Goal: Transaction & Acquisition: Purchase product/service

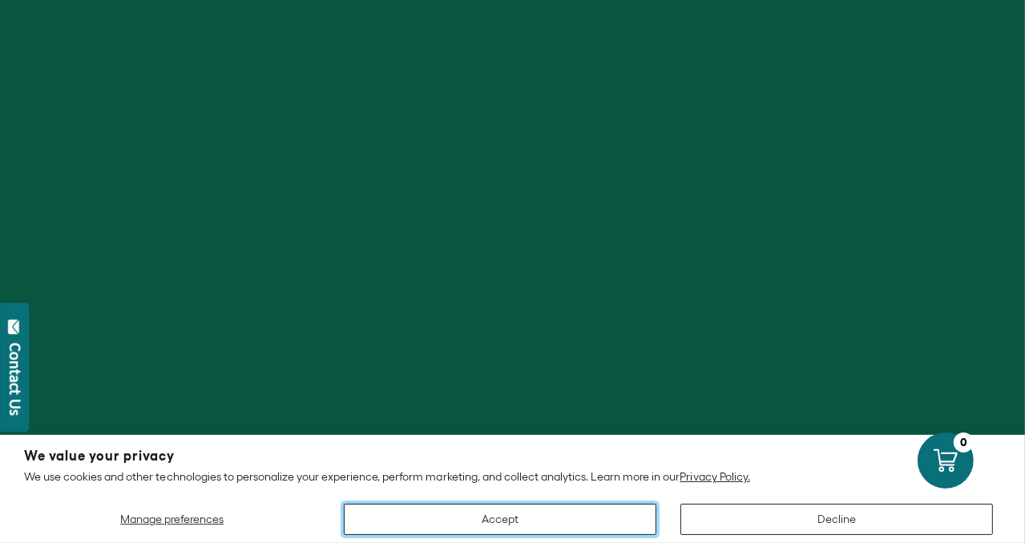
click at [550, 522] on button "Accept" at bounding box center [500, 519] width 312 height 31
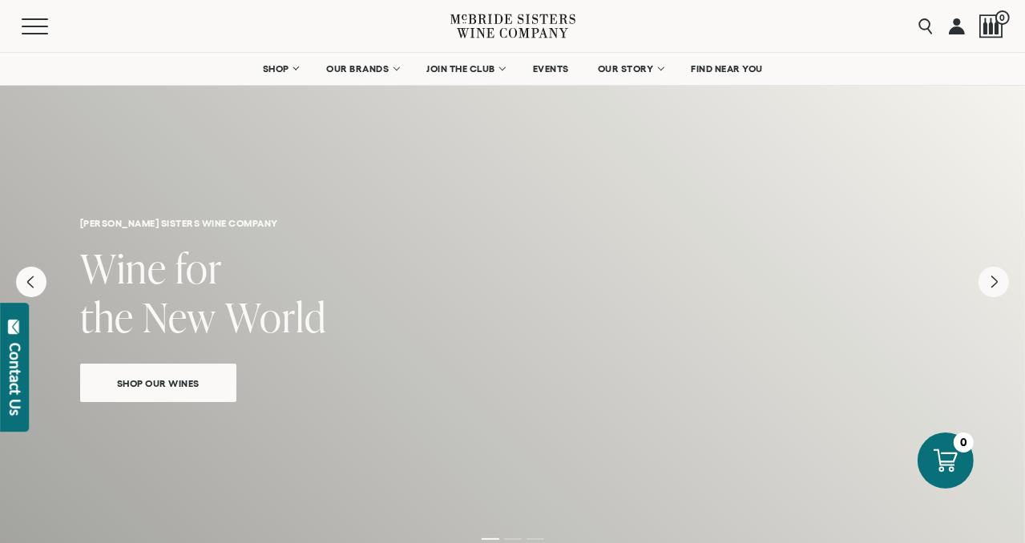
click at [960, 21] on link at bounding box center [957, 26] width 16 height 52
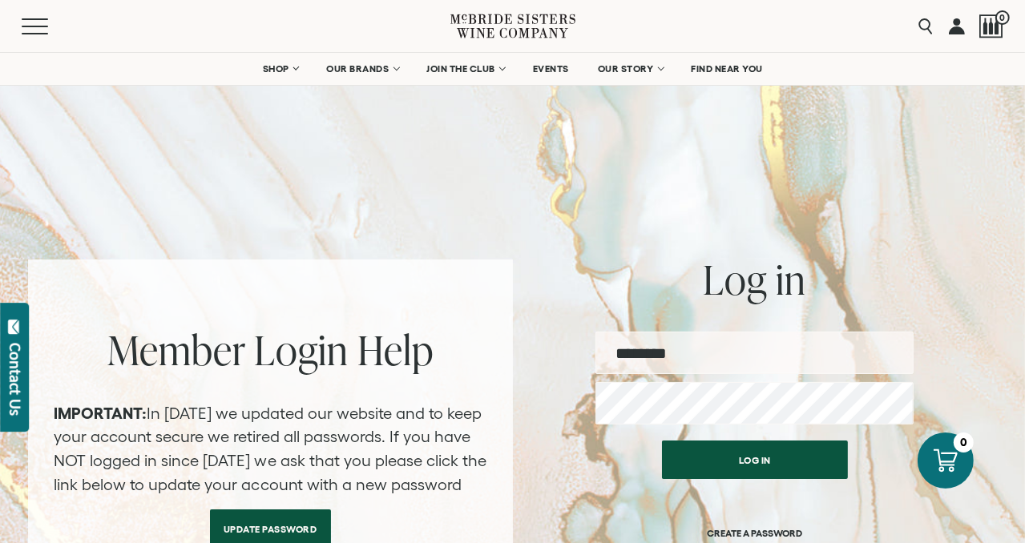
click at [668, 361] on input "email" at bounding box center [754, 353] width 318 height 42
type input "*********"
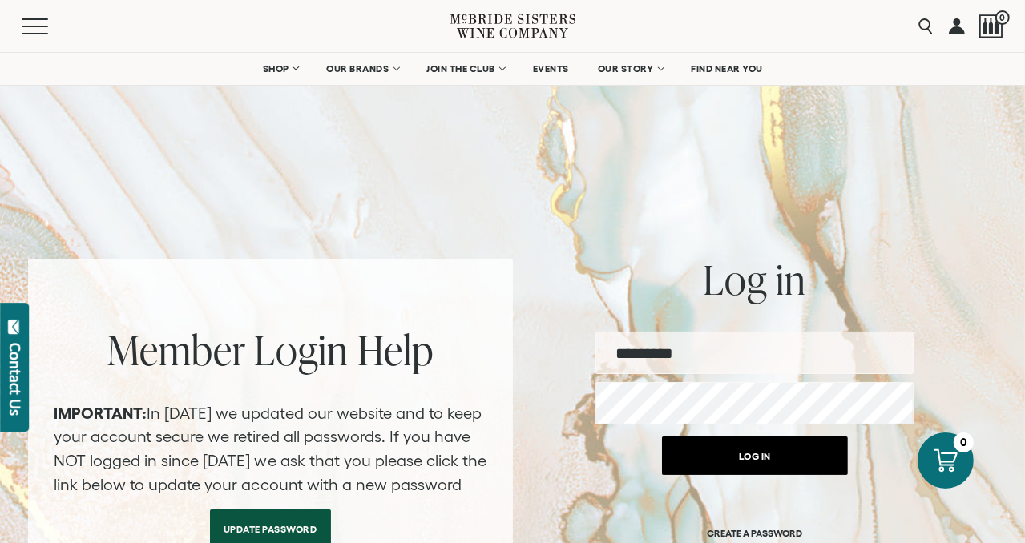
click at [750, 455] on button "Log in" at bounding box center [755, 456] width 186 height 38
click at [752, 454] on button "Log in" at bounding box center [755, 456] width 186 height 38
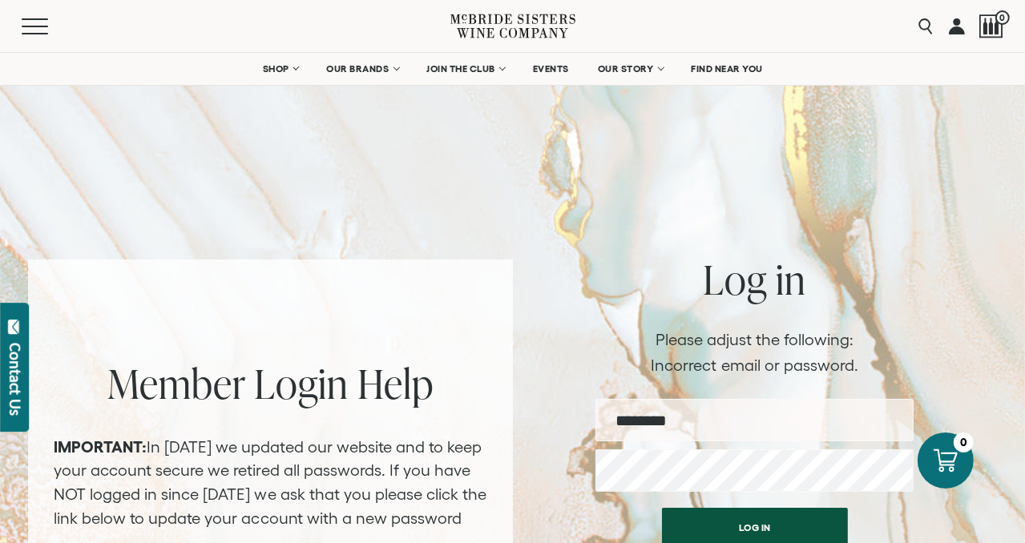
click at [679, 415] on input "email" at bounding box center [754, 420] width 318 height 42
type input "**********"
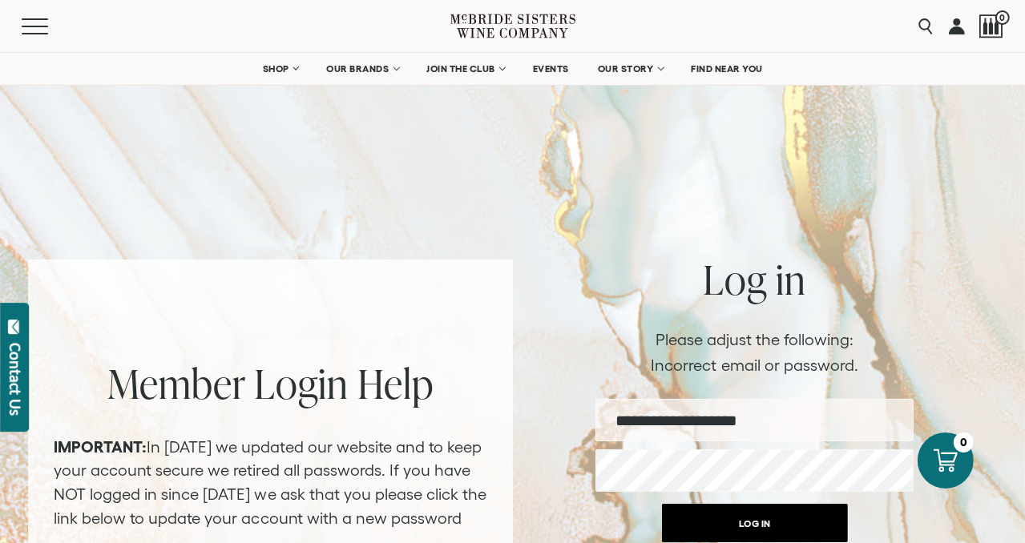
click at [744, 538] on button "Log in" at bounding box center [755, 523] width 186 height 38
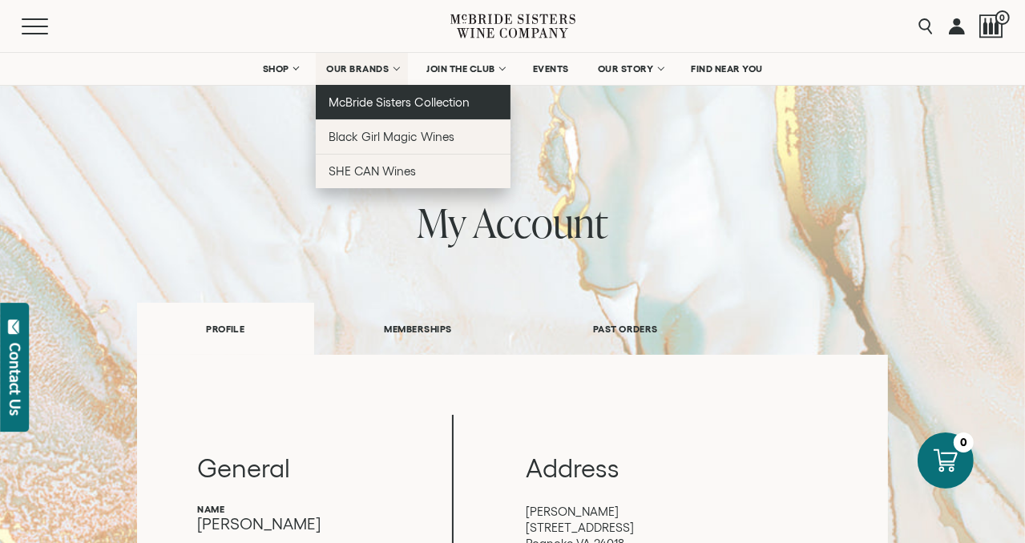
click at [441, 97] on span "McBride Sisters Collection" at bounding box center [398, 102] width 141 height 14
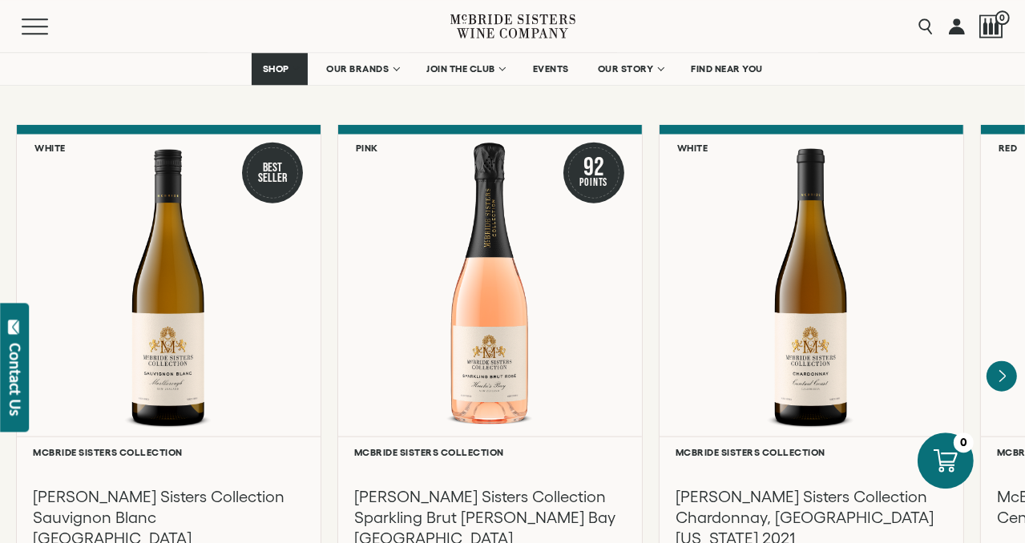
scroll to position [1288, 0]
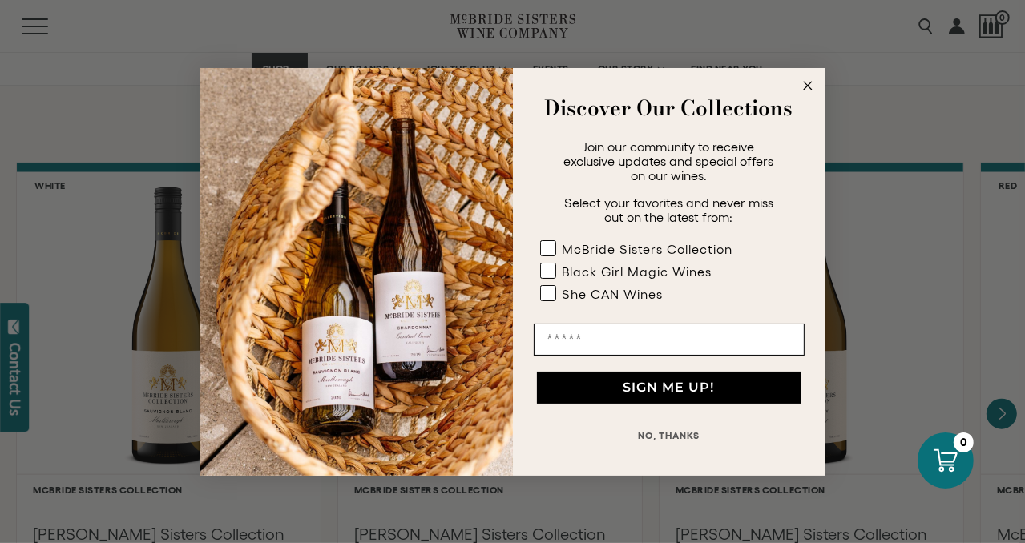
click at [812, 83] on circle "Close dialog" at bounding box center [807, 85] width 18 height 18
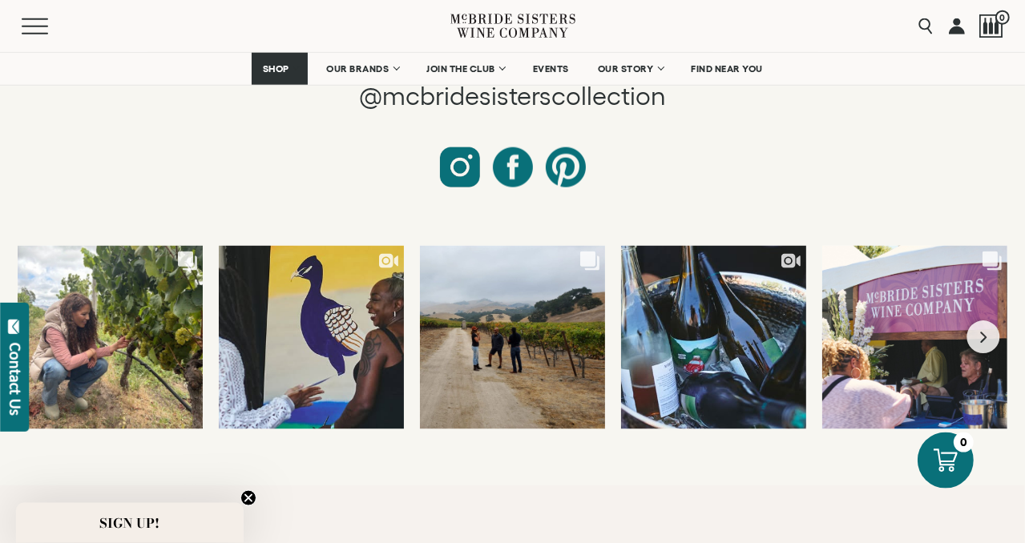
scroll to position [6186, 0]
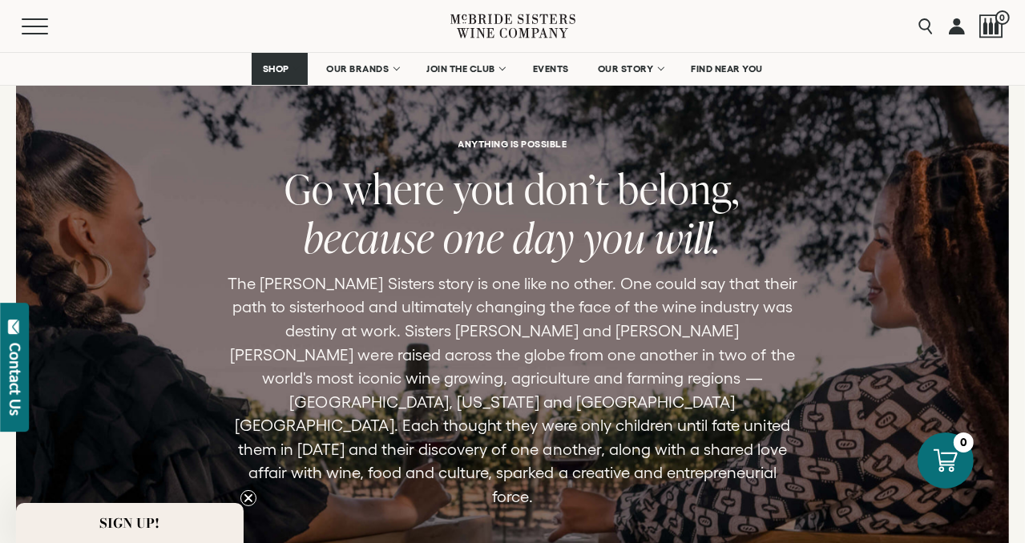
click at [989, 258] on div "ANYTHING IS POSSIBLE Go where you don’t belong, because one day you will. The M…" at bounding box center [512, 360] width 1025 height 601
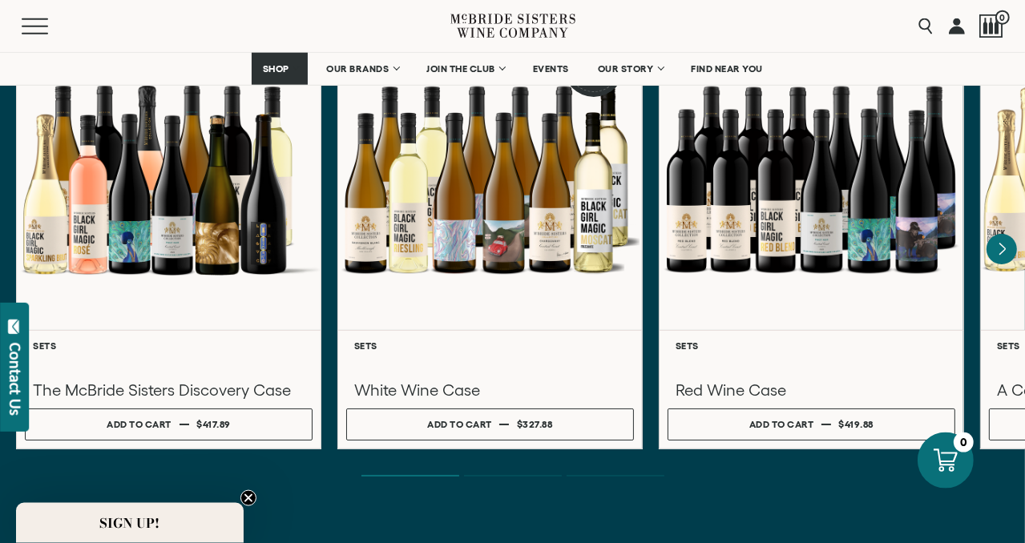
scroll to position [4898, 0]
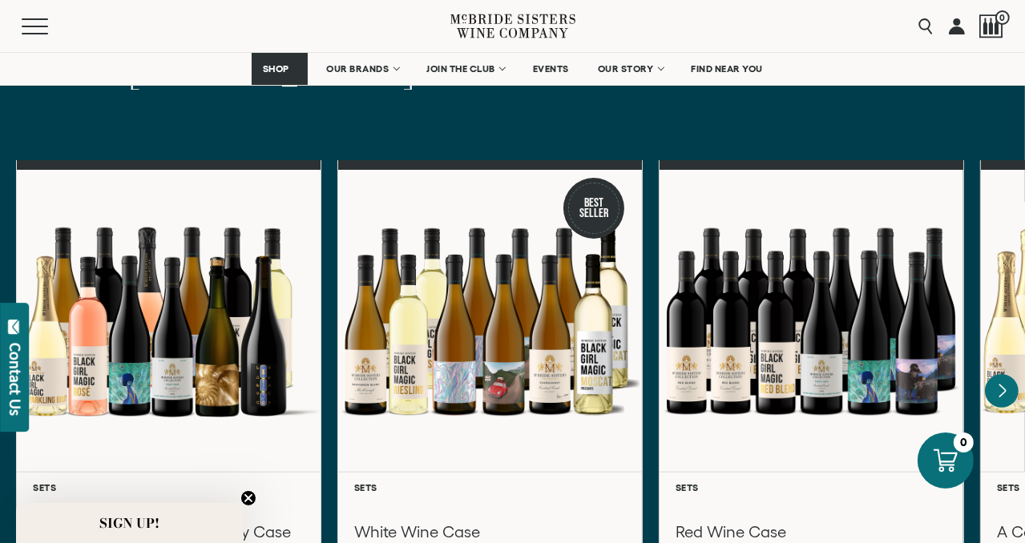
click at [999, 374] on icon "Next" at bounding box center [1002, 391] width 34 height 34
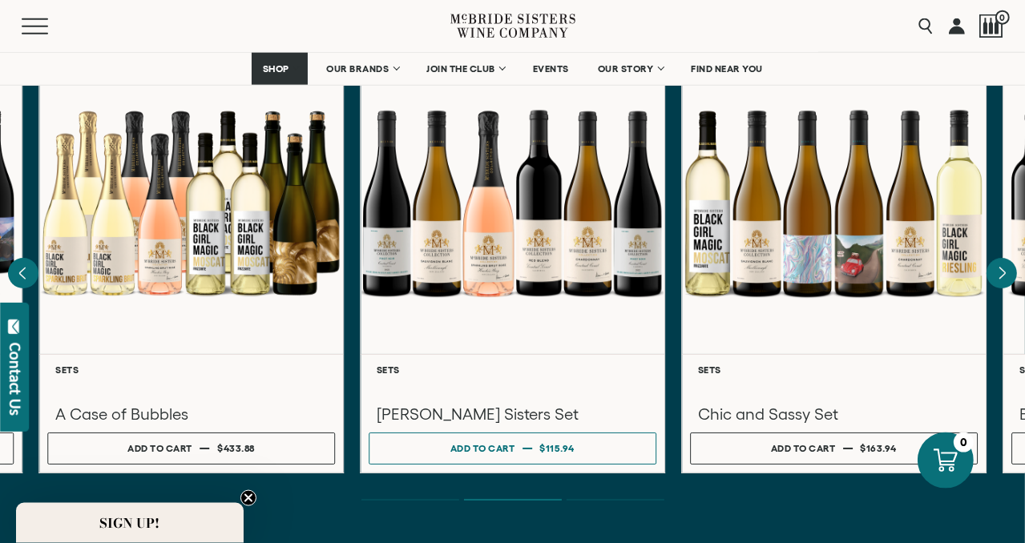
scroll to position [4957, 0]
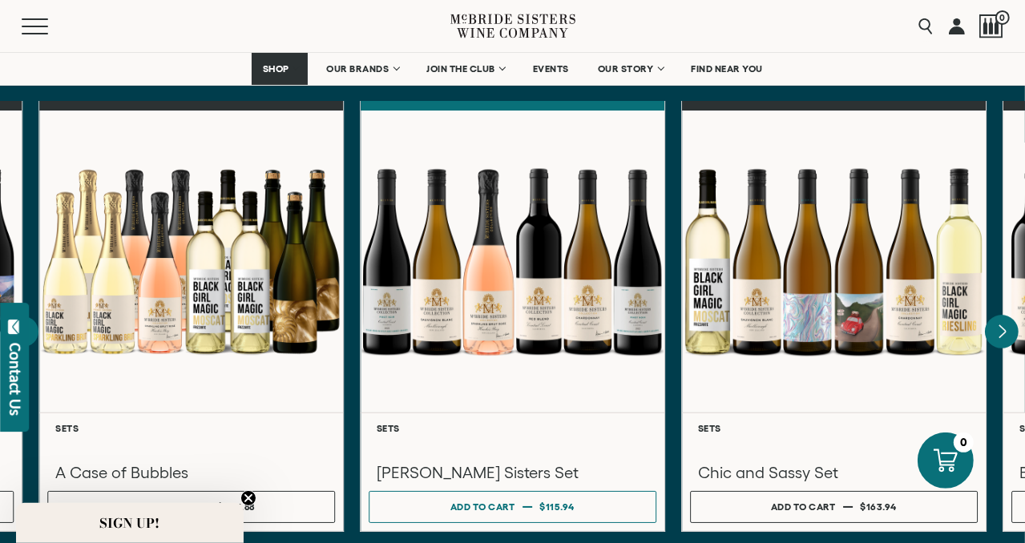
click at [1001, 325] on icon "Next" at bounding box center [1002, 331] width 6 height 13
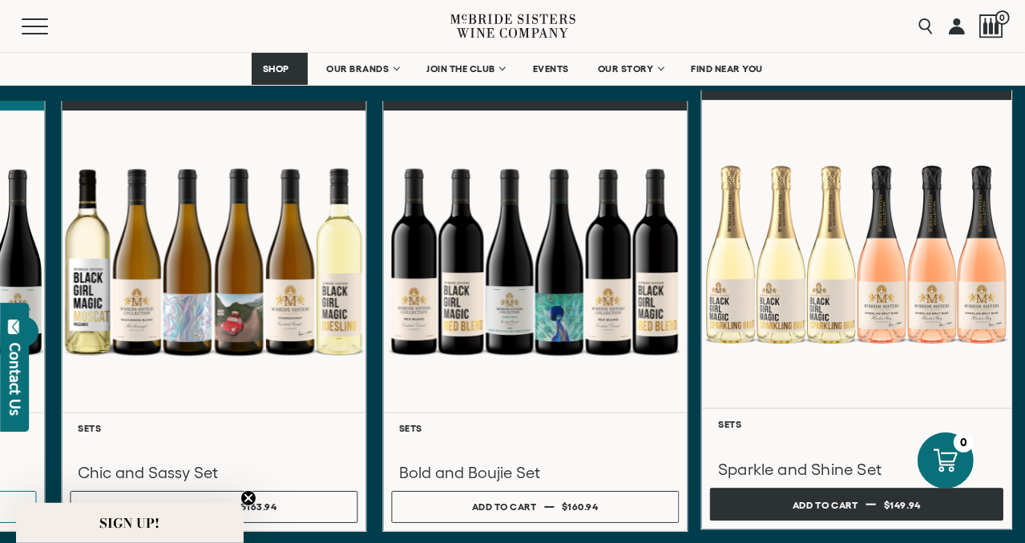
click at [825, 493] on div "Add to cart" at bounding box center [825, 505] width 66 height 24
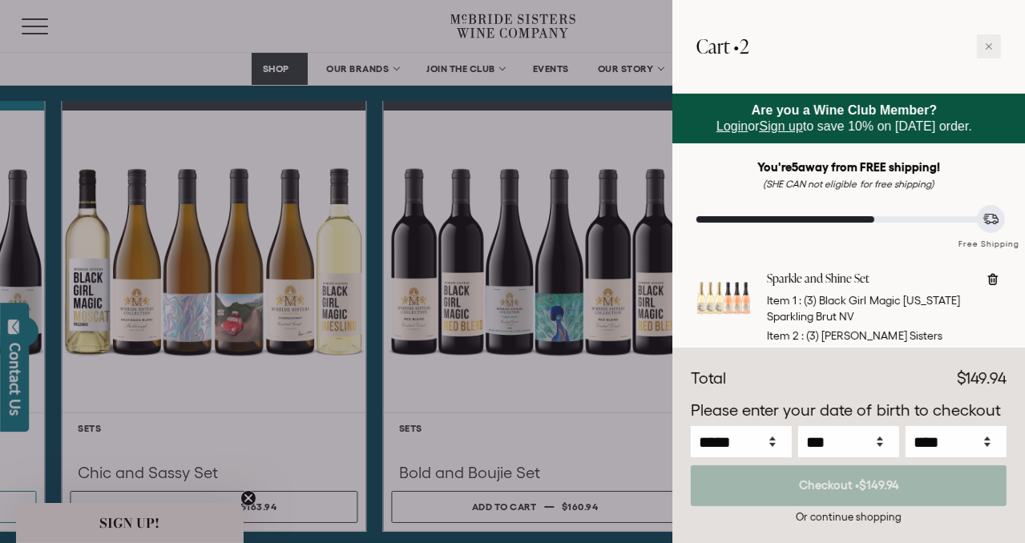
click at [291, 393] on div at bounding box center [512, 271] width 1025 height 543
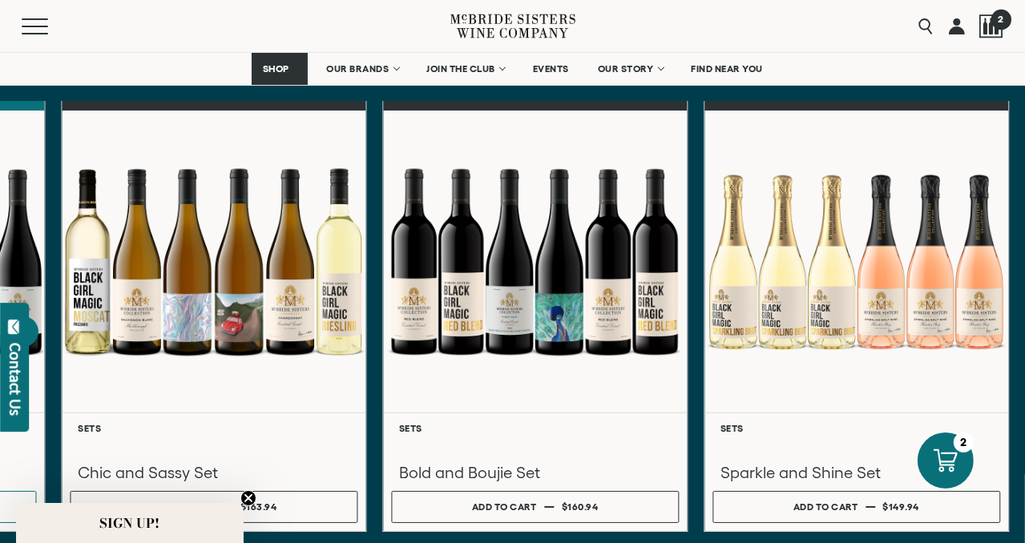
click at [994, 14] on span "2" at bounding box center [1000, 19] width 20 height 20
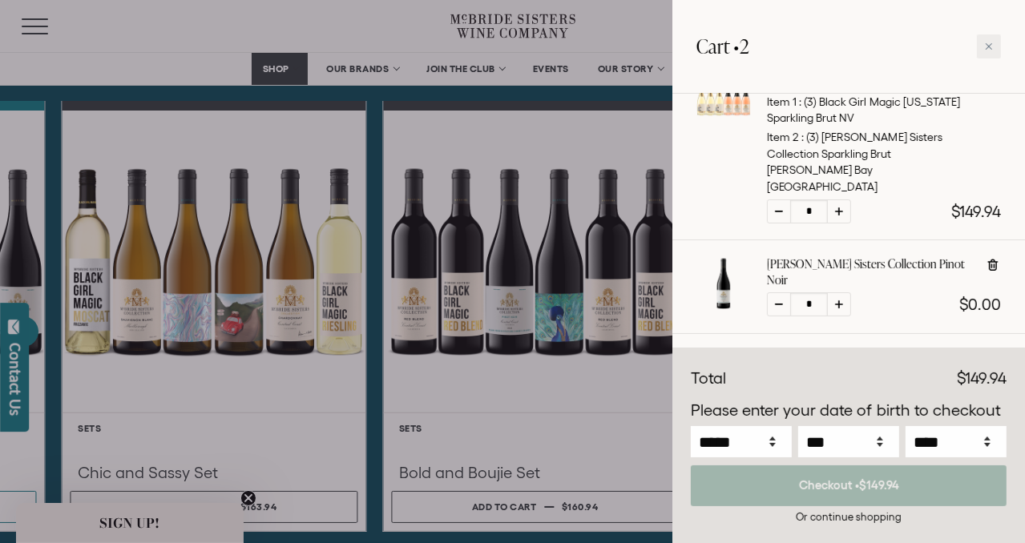
scroll to position [0, 0]
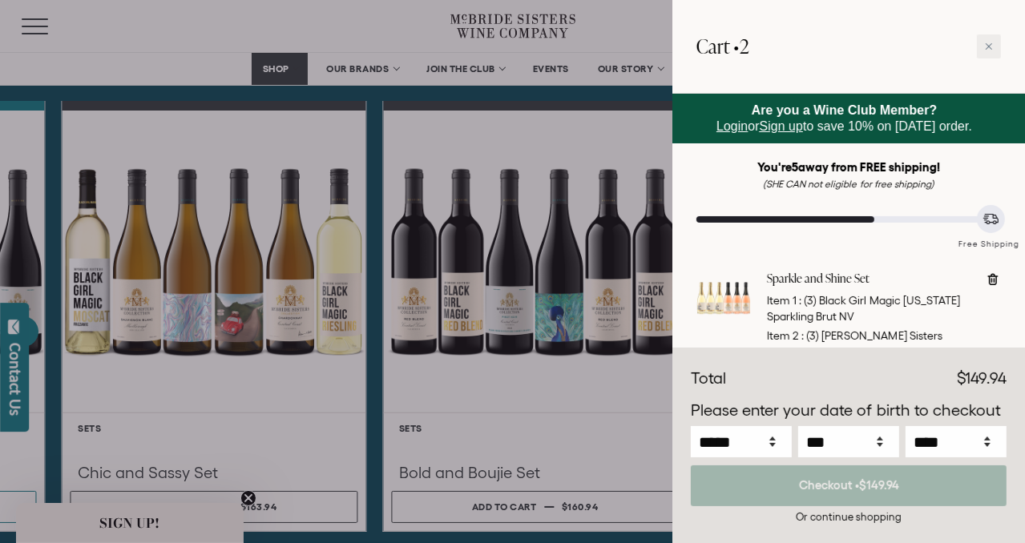
click at [532, 404] on div at bounding box center [512, 271] width 1025 height 543
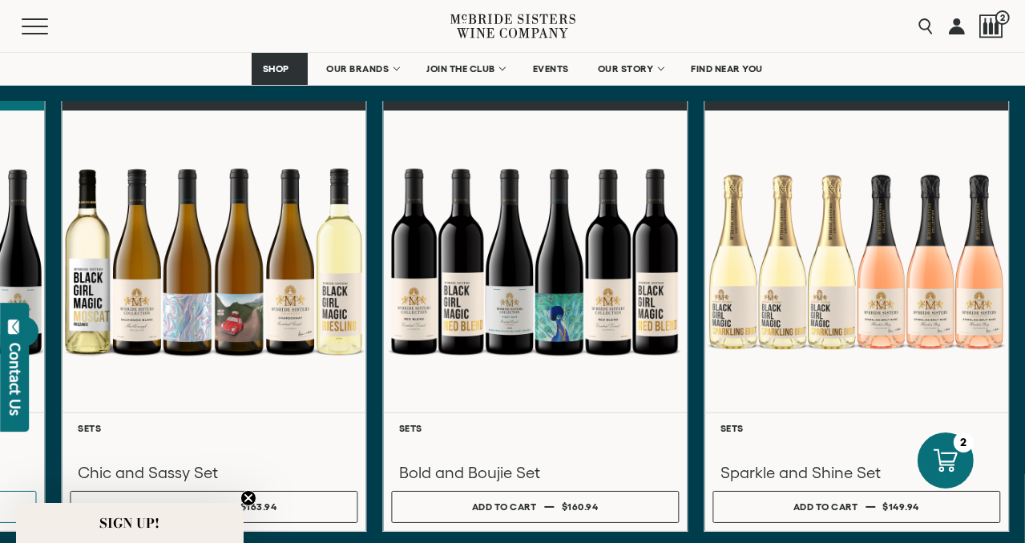
click at [14, 324] on icon at bounding box center [14, 327] width 16 height 16
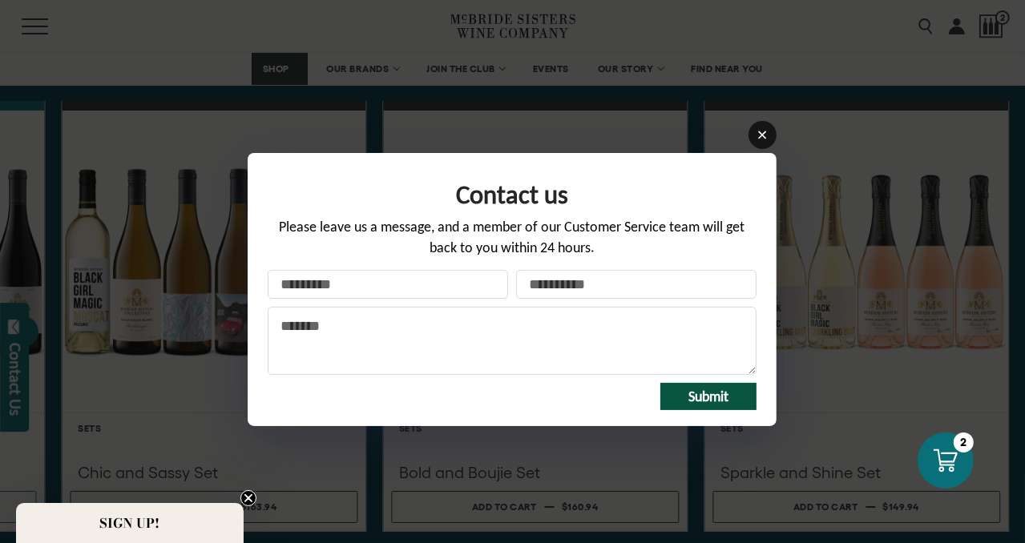
click at [761, 135] on icon at bounding box center [762, 135] width 8 height 8
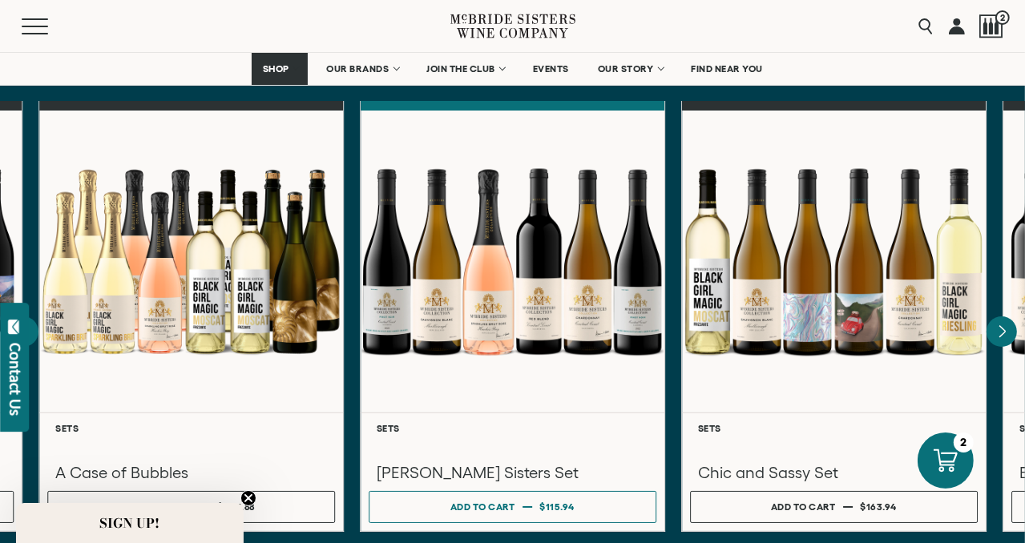
drag, startPoint x: 118, startPoint y: 63, endPoint x: 308, endPoint y: 43, distance: 191.7
click at [308, 43] on div "Menu Search 2 SHOP Sets Reds Whites Rosé Sparkling EVENTS" at bounding box center [512, 43] width 1025 height 86
drag, startPoint x: 122, startPoint y: 35, endPoint x: 399, endPoint y: -2, distance: 279.8
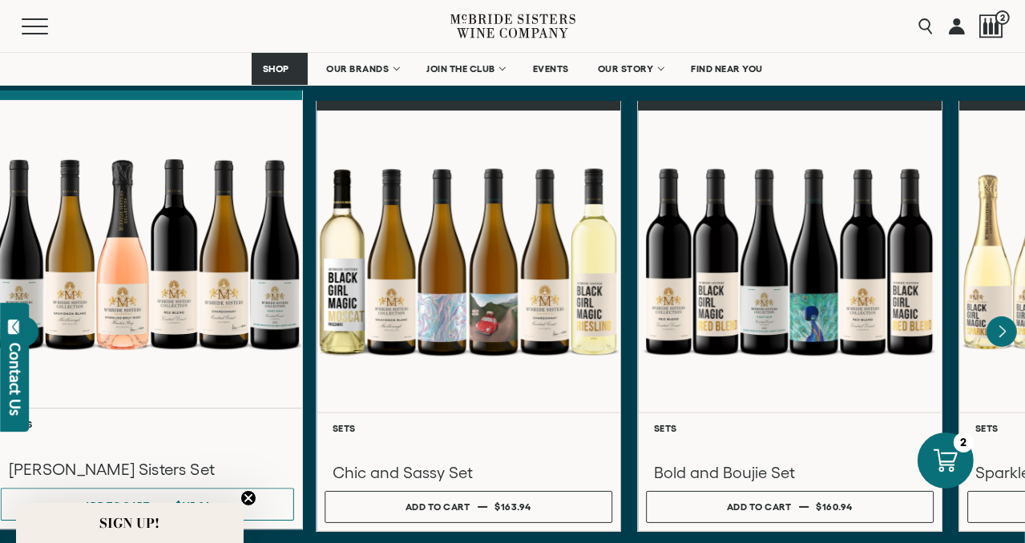
click at [200, 441] on div "[PERSON_NAME] Sisters Set" at bounding box center [146, 454] width 293 height 50
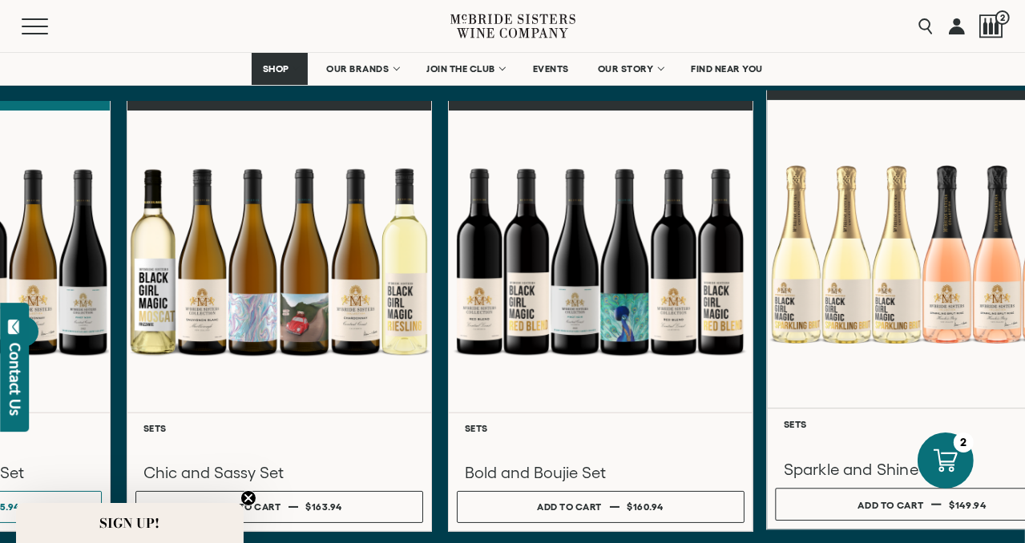
click at [1024, 346] on div at bounding box center [922, 253] width 310 height 308
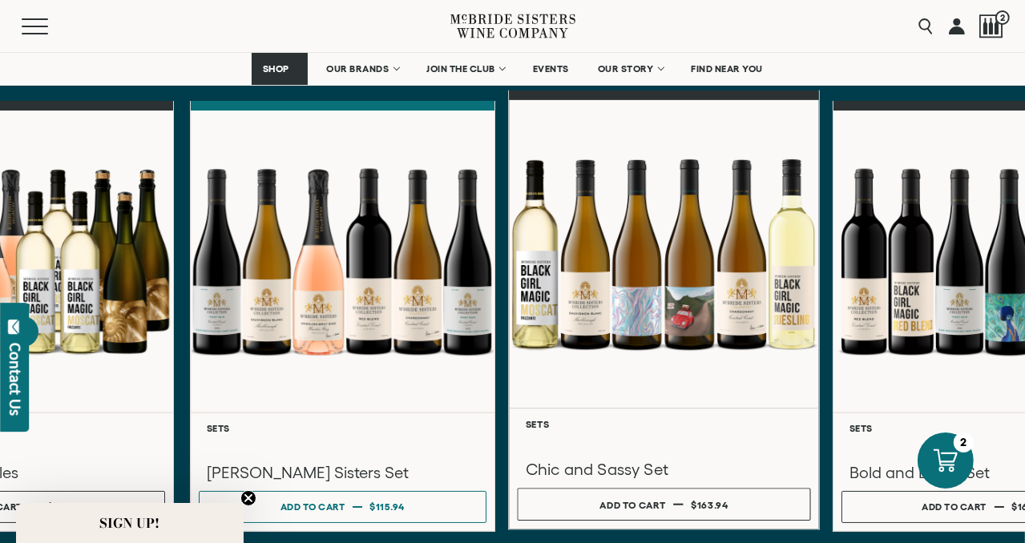
click at [661, 356] on div at bounding box center [664, 253] width 310 height 308
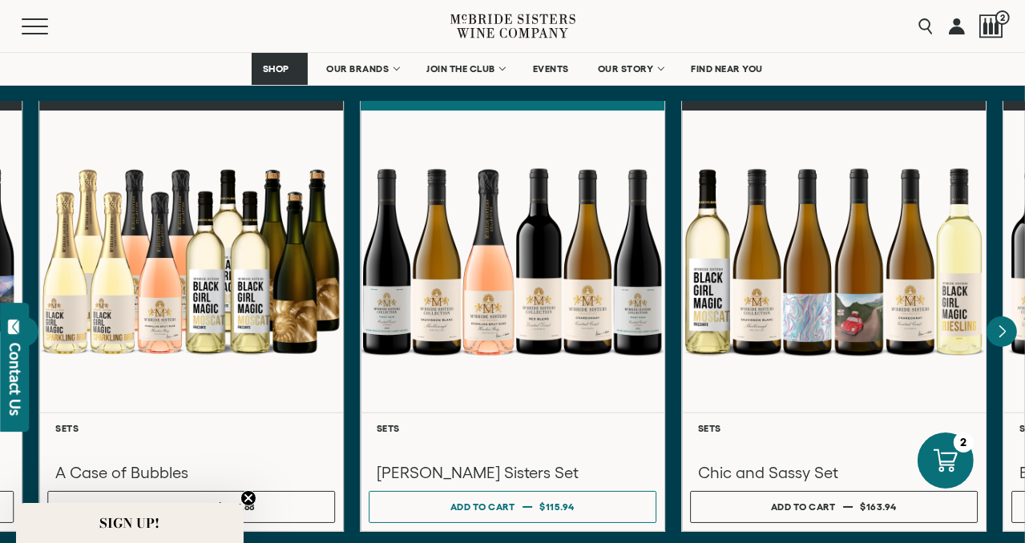
click at [250, 495] on circle "Close teaser" at bounding box center [248, 498] width 15 height 15
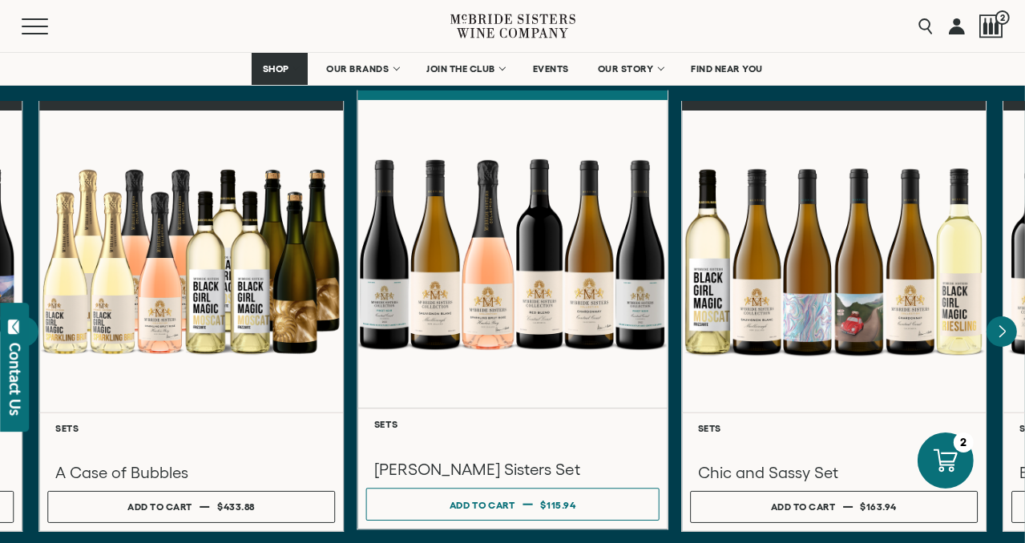
click at [453, 252] on div at bounding box center [512, 253] width 310 height 308
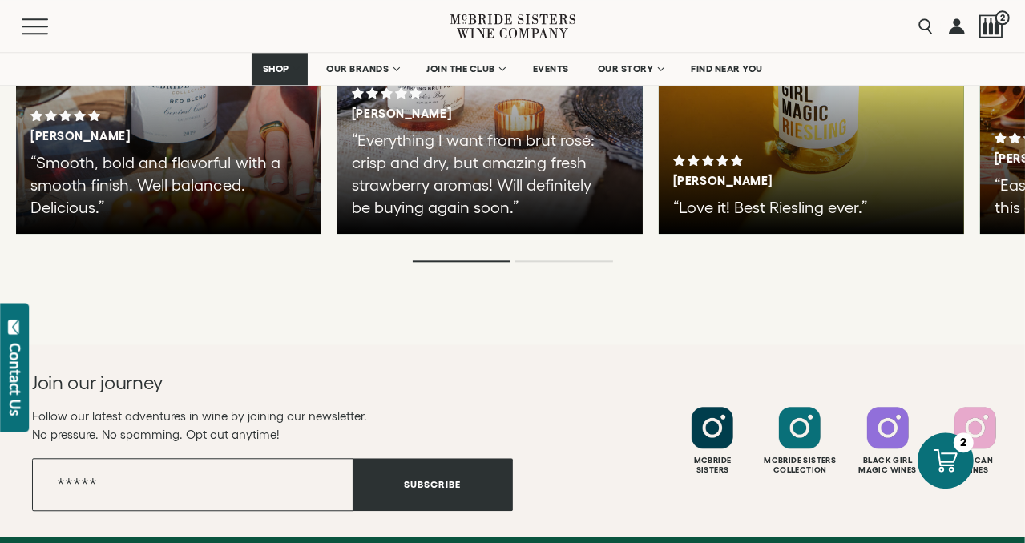
scroll to position [3006, 0]
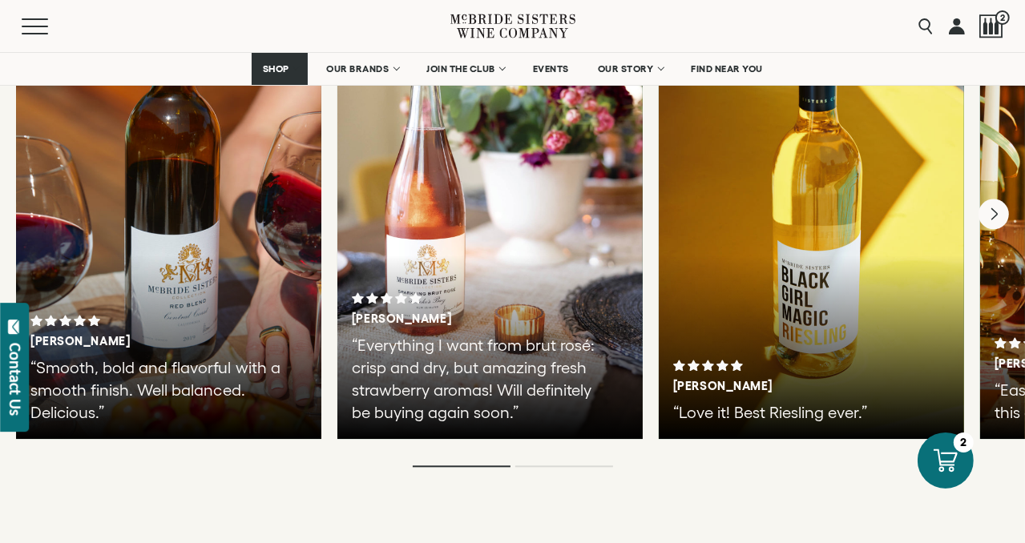
drag, startPoint x: 450, startPoint y: 368, endPoint x: 337, endPoint y: 386, distance: 114.5
click at [341, 385] on div "5 STARS OUT OF 1000+ What People are Saying Tiesha B. “Smooth, bold and flavorf…" at bounding box center [512, 162] width 1025 height 776
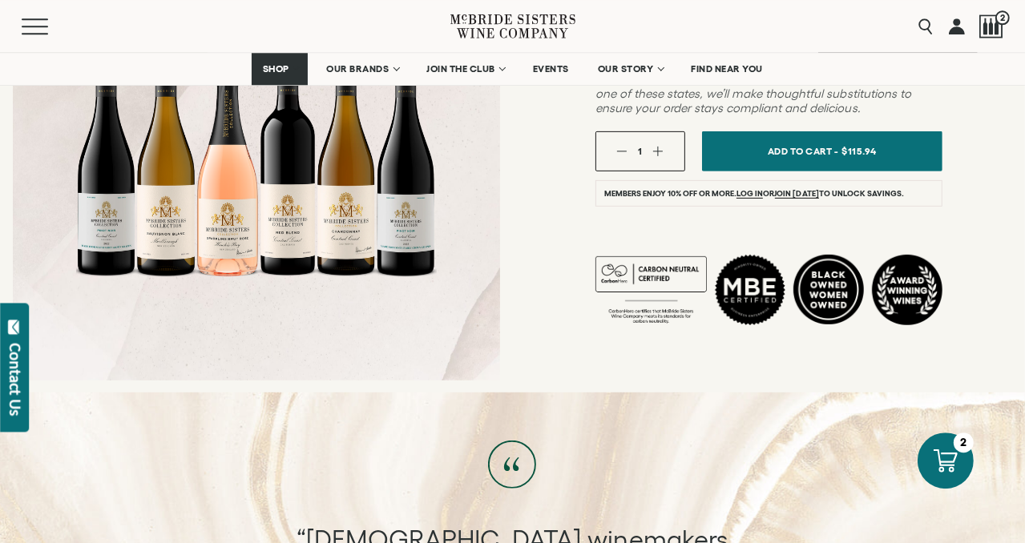
scroll to position [429, 0]
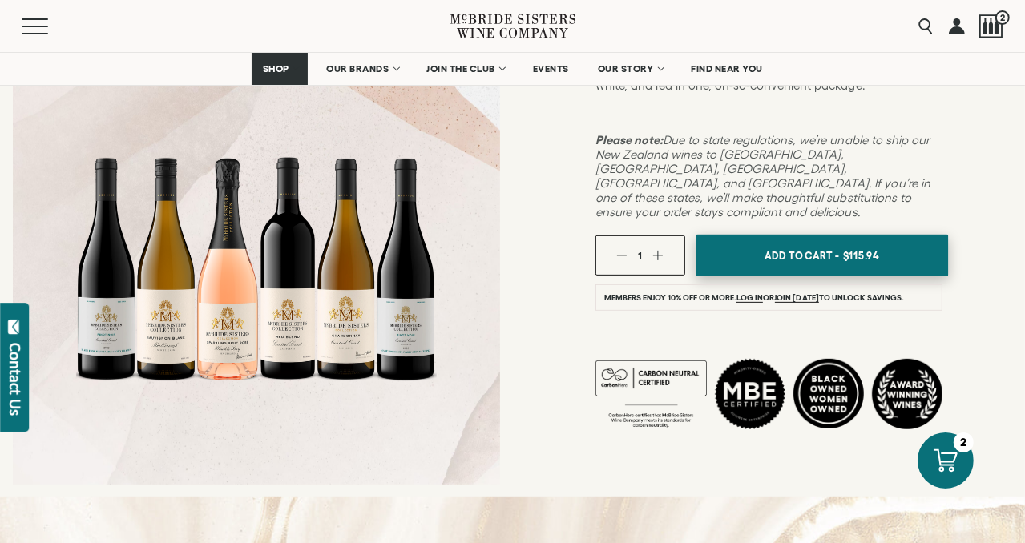
click at [806, 235] on button "Add To Cart - $115.94" at bounding box center [821, 256] width 252 height 42
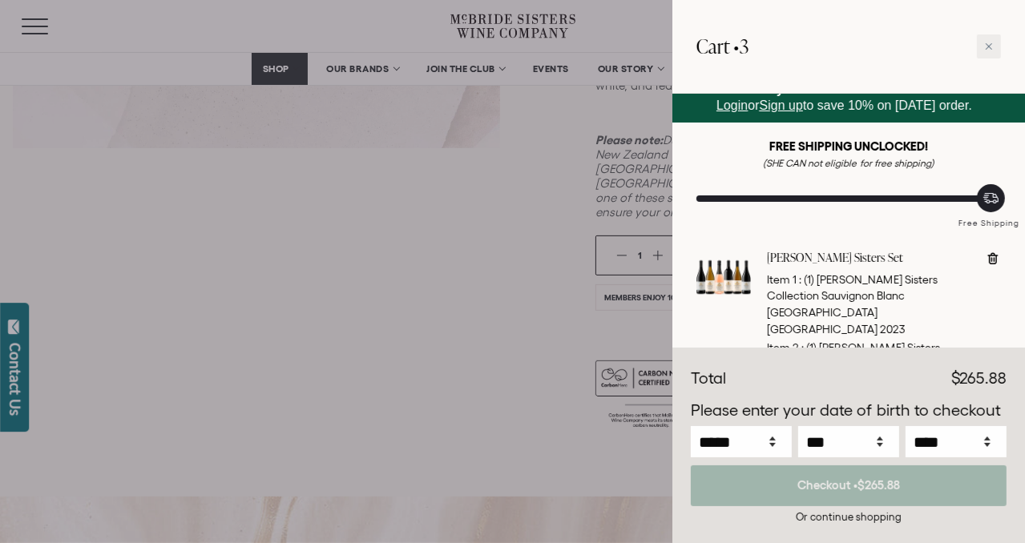
scroll to position [0, 0]
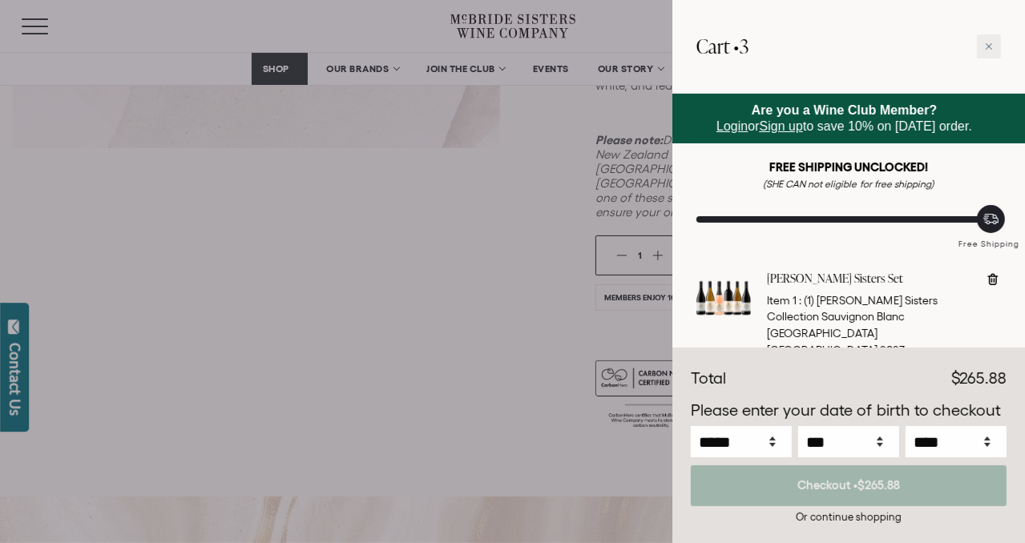
click at [502, 264] on div at bounding box center [512, 271] width 1025 height 543
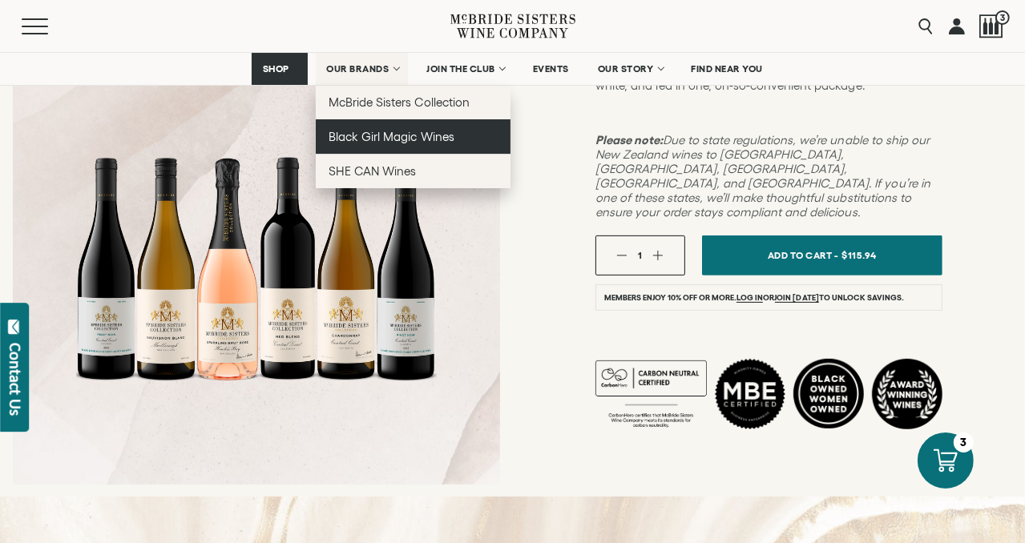
click at [373, 146] on link "Black Girl Magic Wines" at bounding box center [413, 136] width 195 height 34
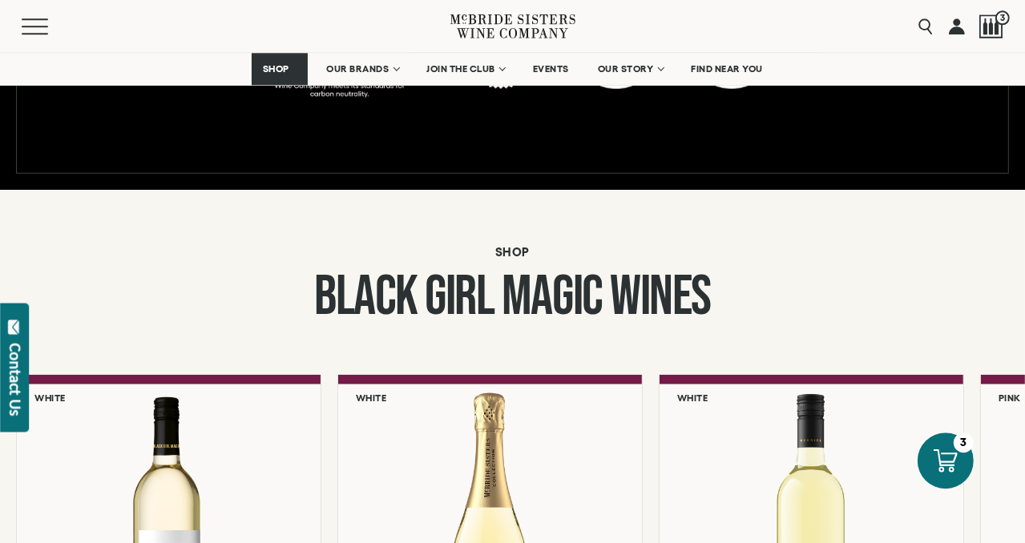
scroll to position [1288, 0]
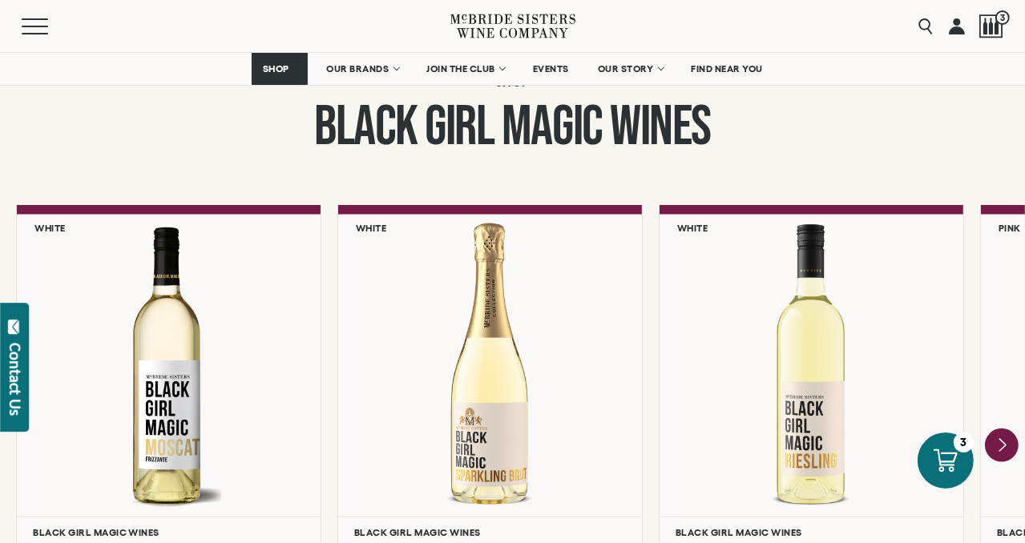
click at [1005, 445] on icon "Next" at bounding box center [1002, 445] width 6 height 13
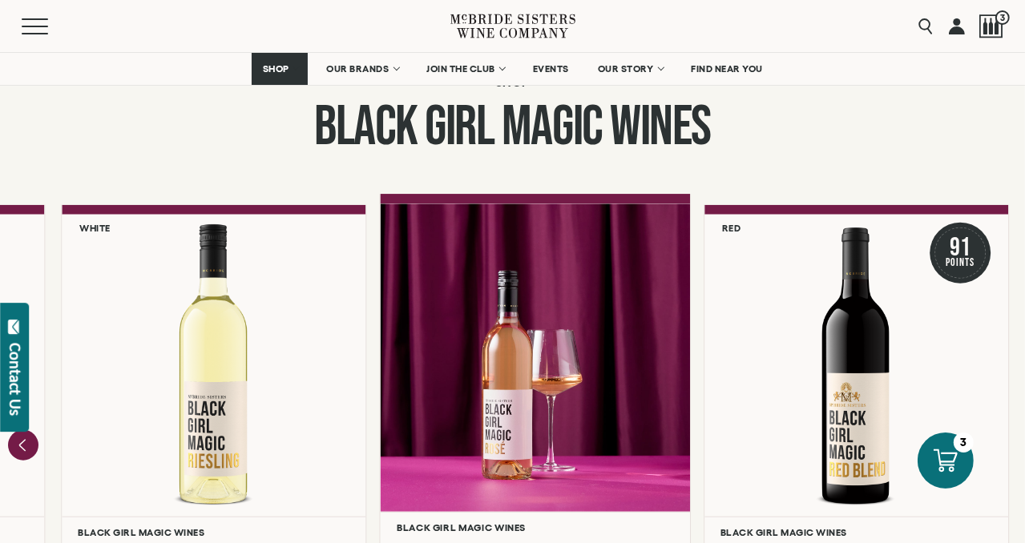
click at [522, 415] on div at bounding box center [535, 358] width 310 height 308
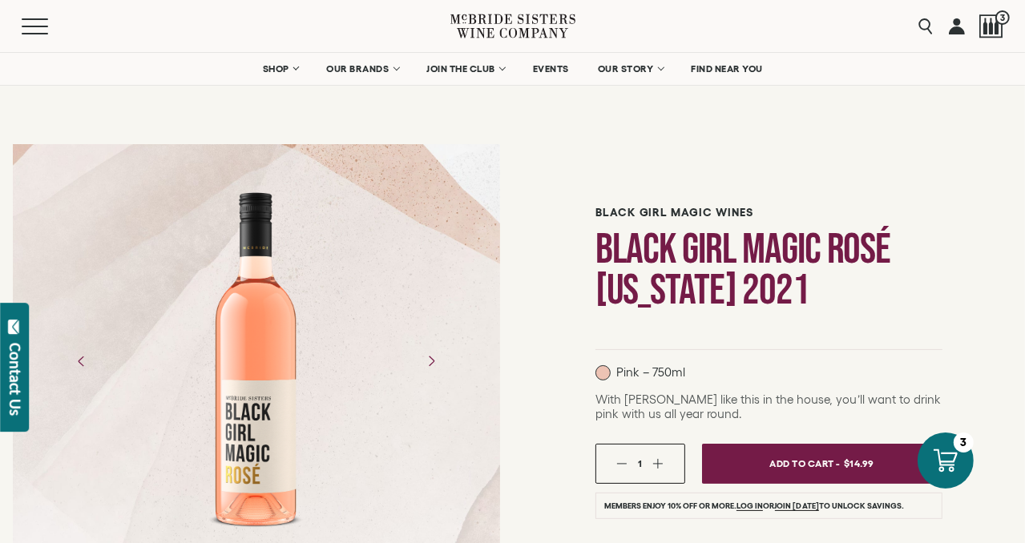
click at [653, 458] on div "1" at bounding box center [640, 463] width 46 height 10
click at [663, 465] on button "button" at bounding box center [658, 463] width 10 height 10
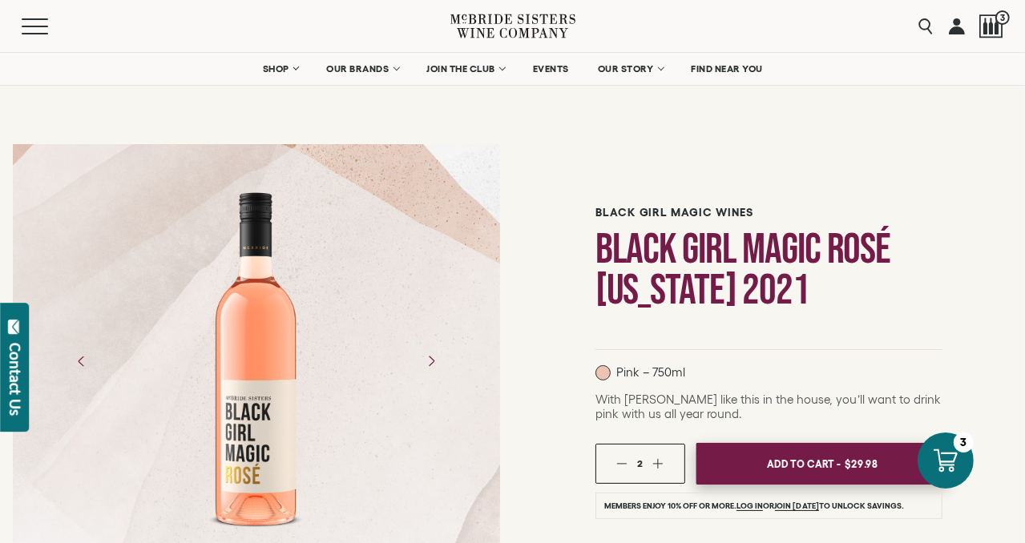
click at [815, 469] on span "Add To Cart -" at bounding box center [804, 464] width 74 height 24
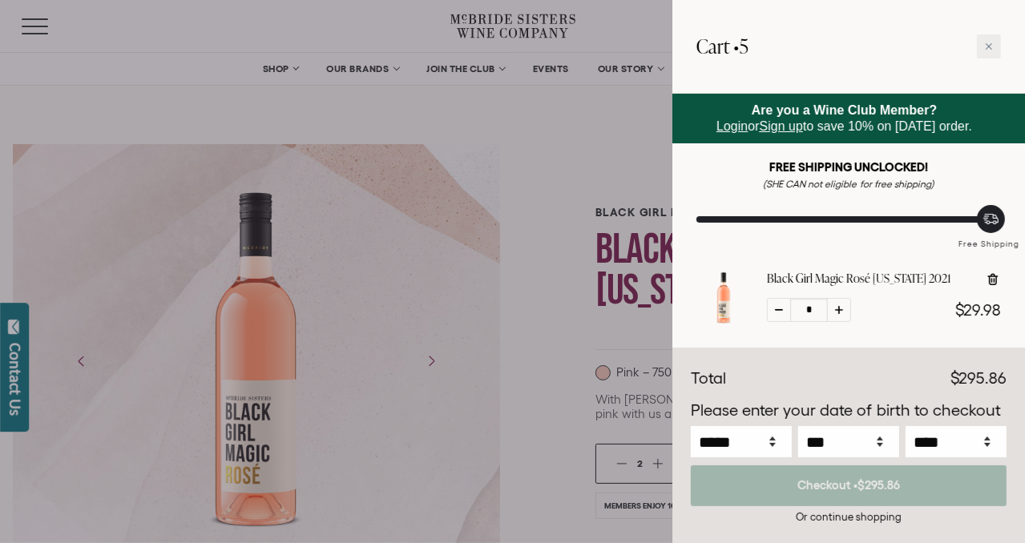
click at [86, 361] on div at bounding box center [512, 271] width 1025 height 543
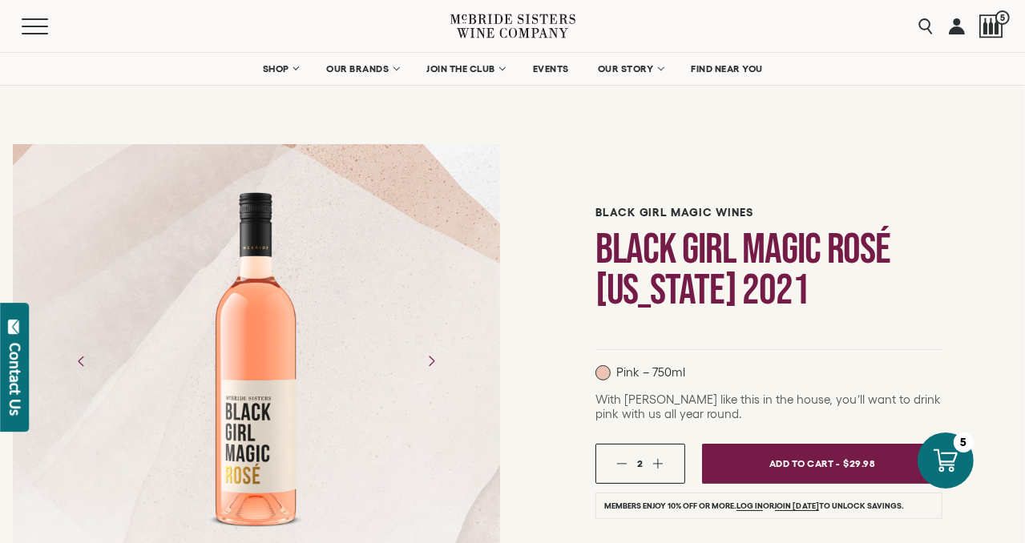
click at [86, 361] on icon "Previous" at bounding box center [82, 362] width 26 height 26
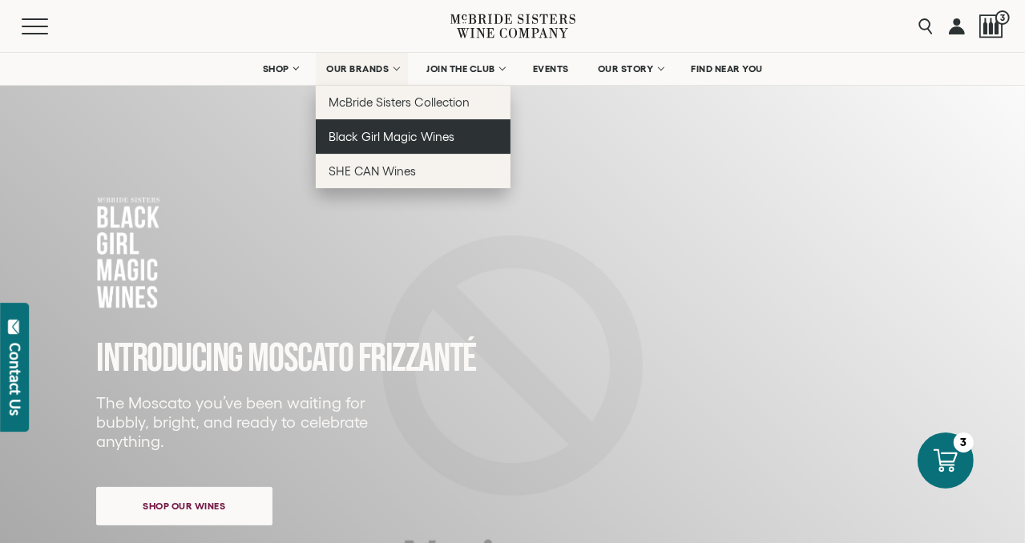
click at [370, 139] on span "Black Girl Magic Wines" at bounding box center [390, 137] width 125 height 14
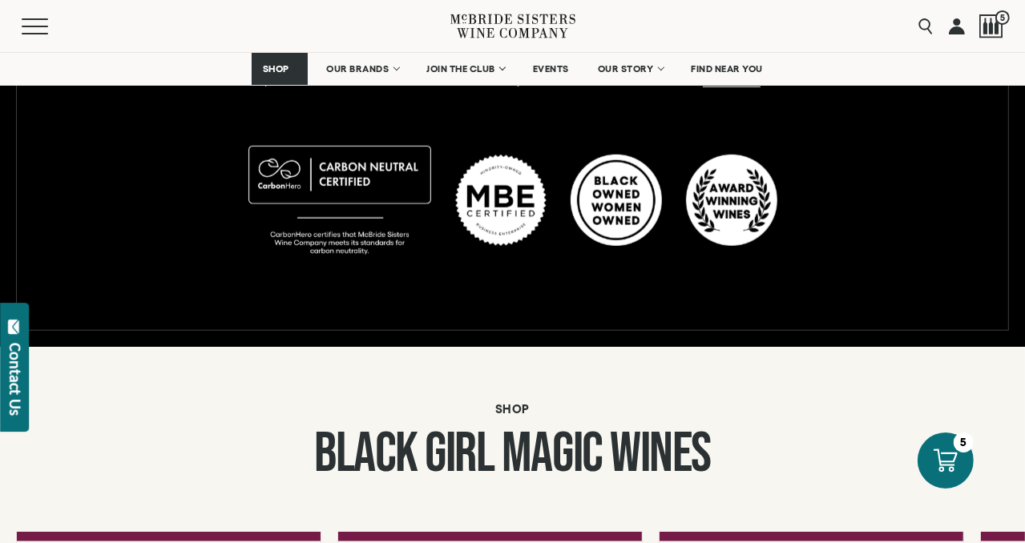
scroll to position [1288, 0]
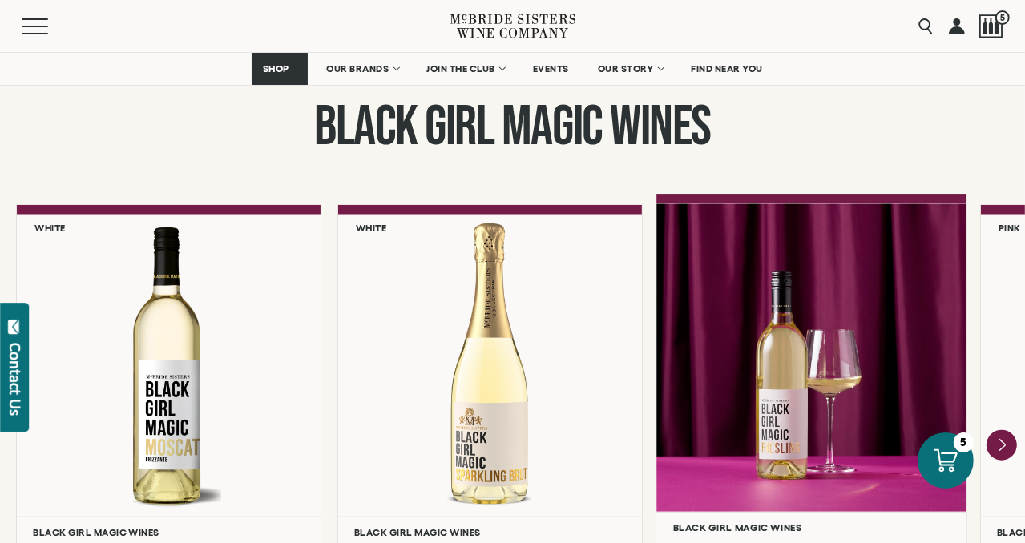
click at [798, 415] on div at bounding box center [811, 358] width 310 height 308
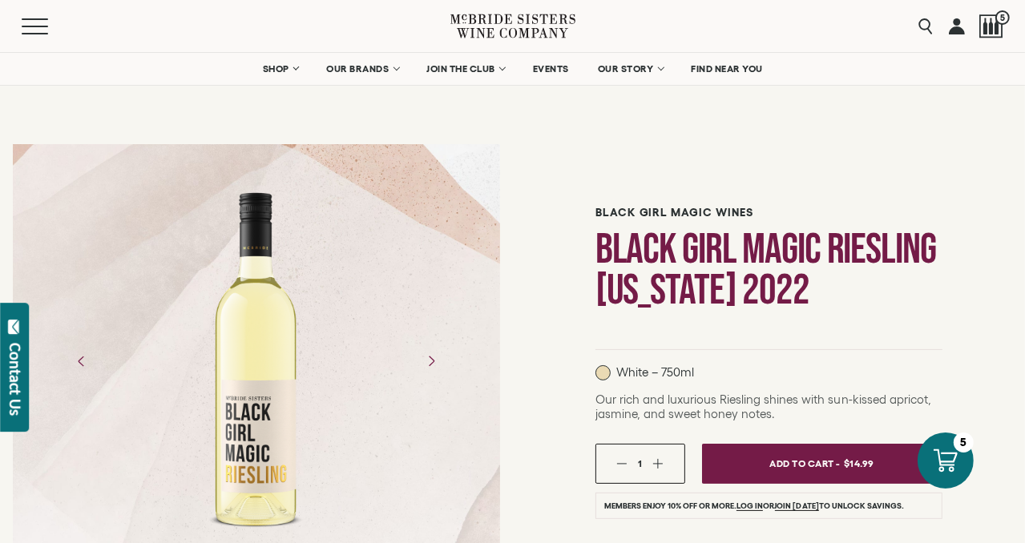
click at [659, 461] on button "button" at bounding box center [658, 463] width 10 height 10
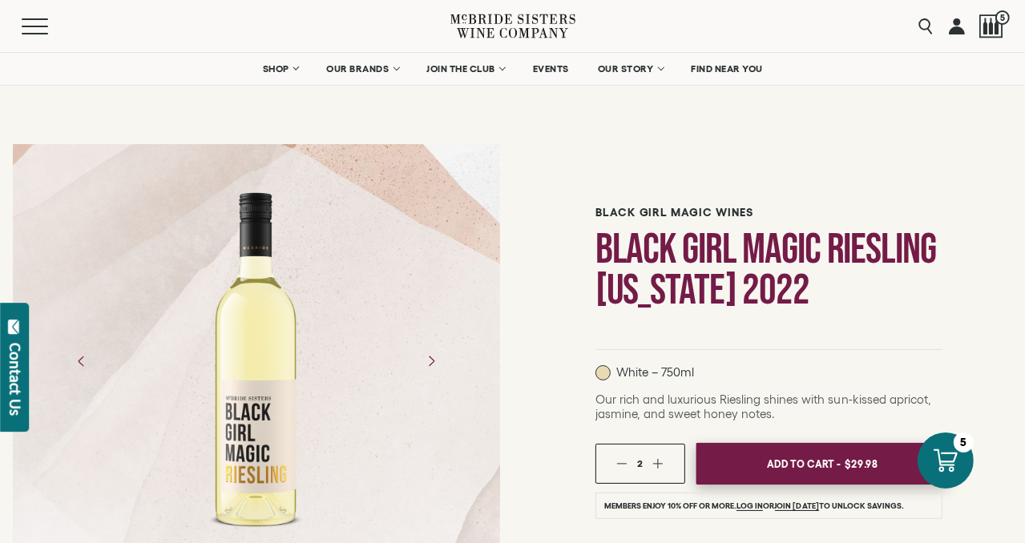
click at [793, 465] on span "Add To Cart -" at bounding box center [804, 464] width 74 height 24
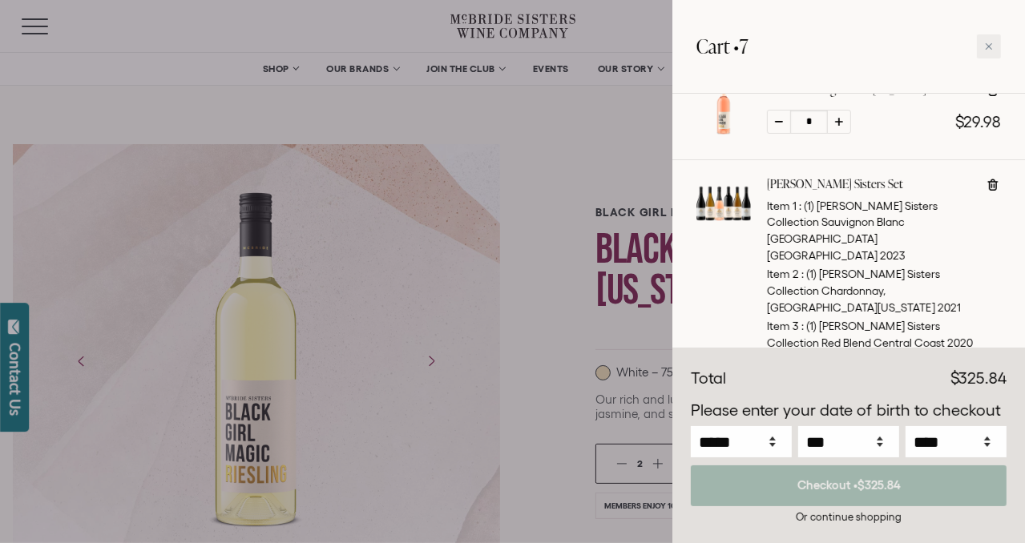
scroll to position [676, 0]
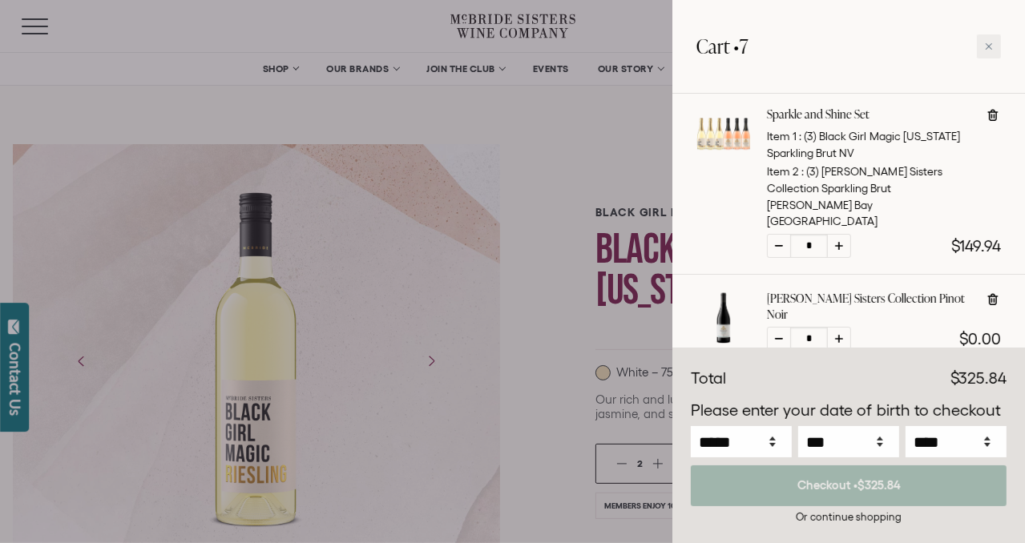
click at [729, 111] on div at bounding box center [723, 134] width 54 height 54
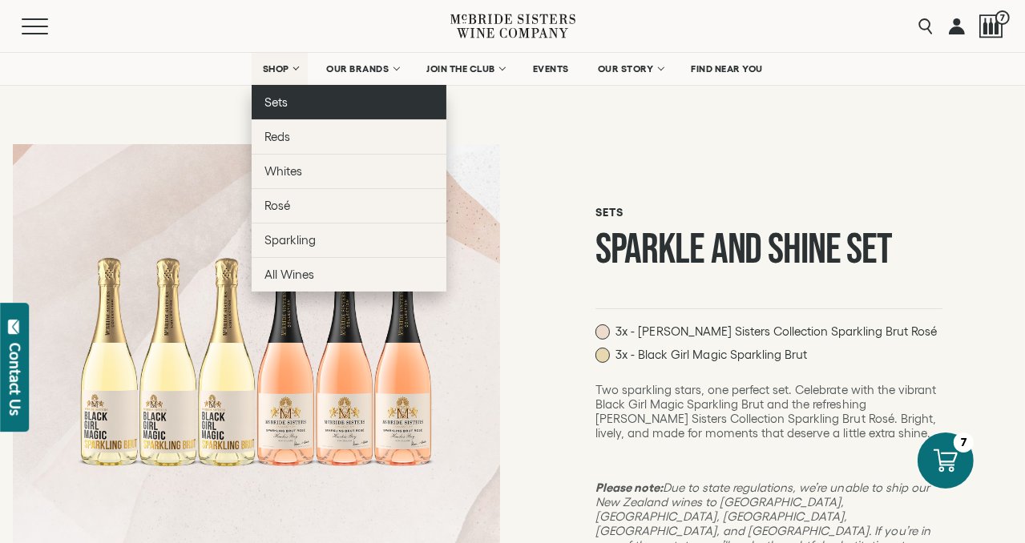
click at [274, 107] on span "Sets" at bounding box center [275, 102] width 23 height 14
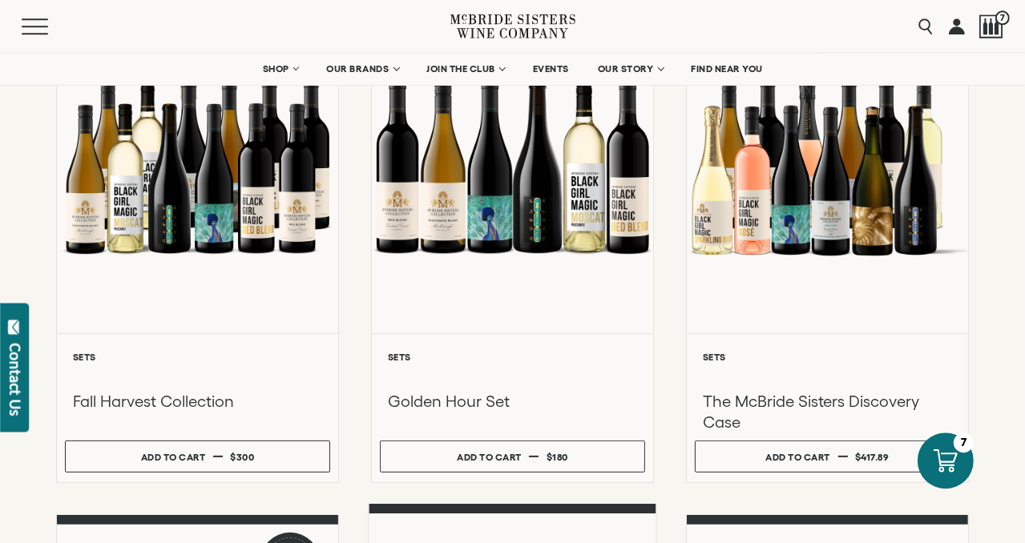
scroll to position [429, 0]
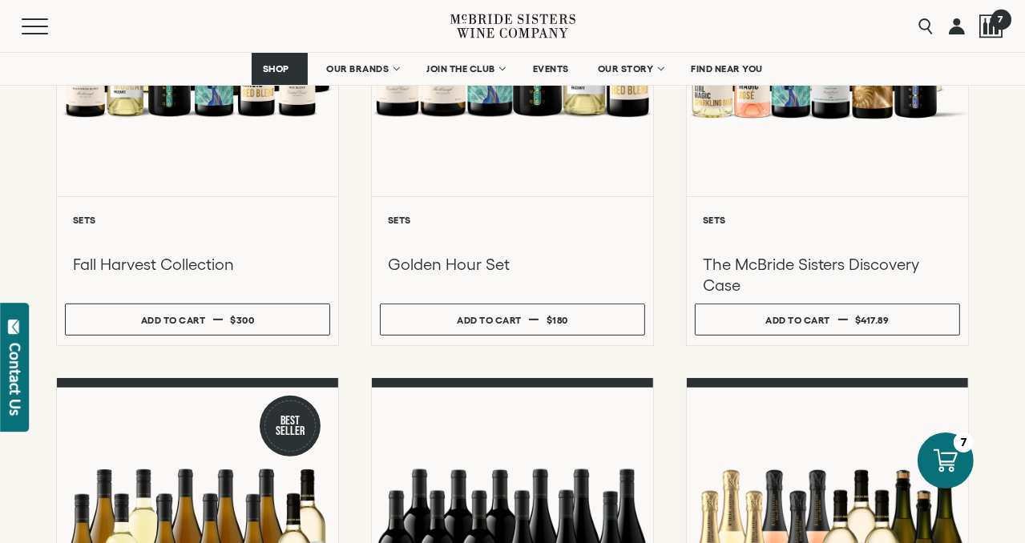
click at [989, 22] on div at bounding box center [991, 26] width 24 height 24
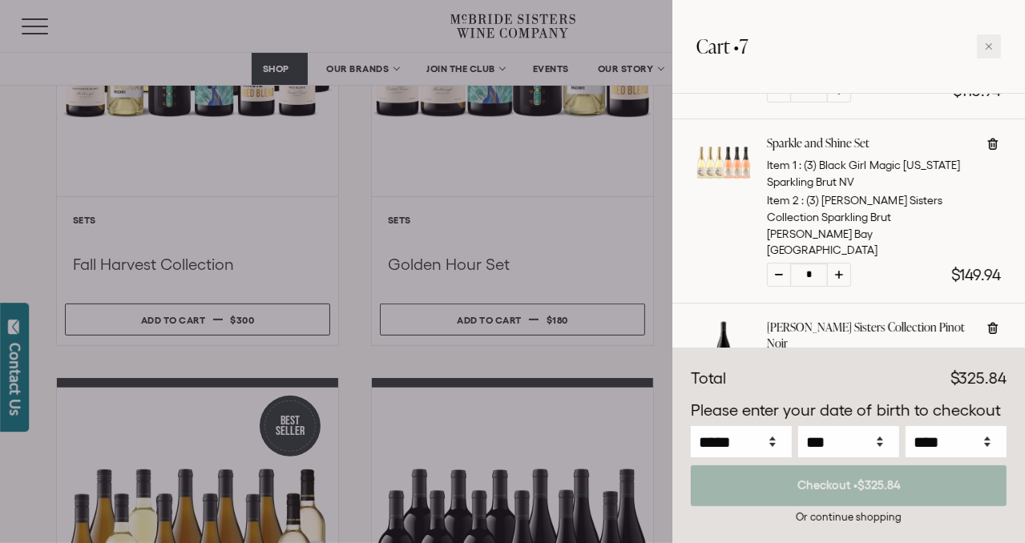
scroll to position [676, 0]
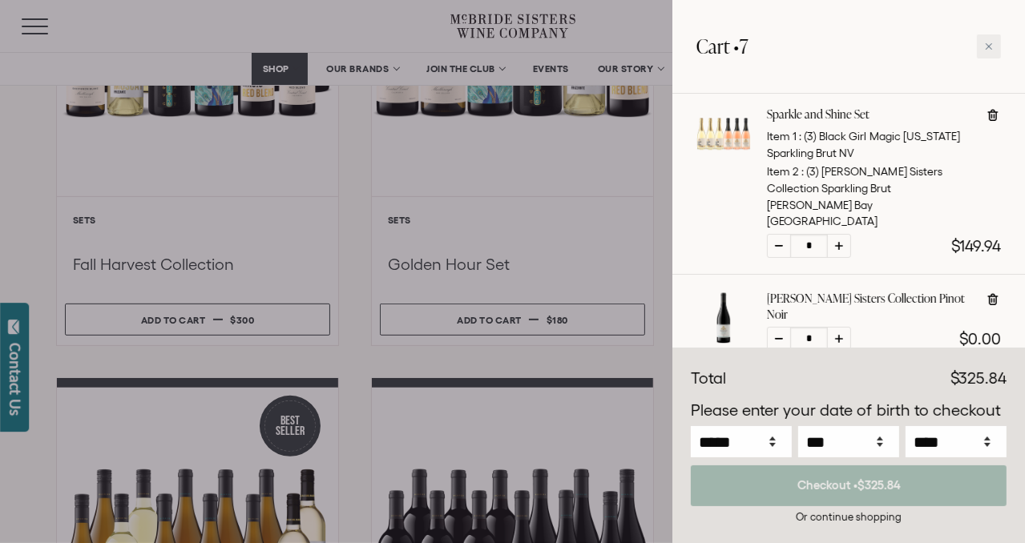
click at [330, 50] on div at bounding box center [512, 271] width 1025 height 543
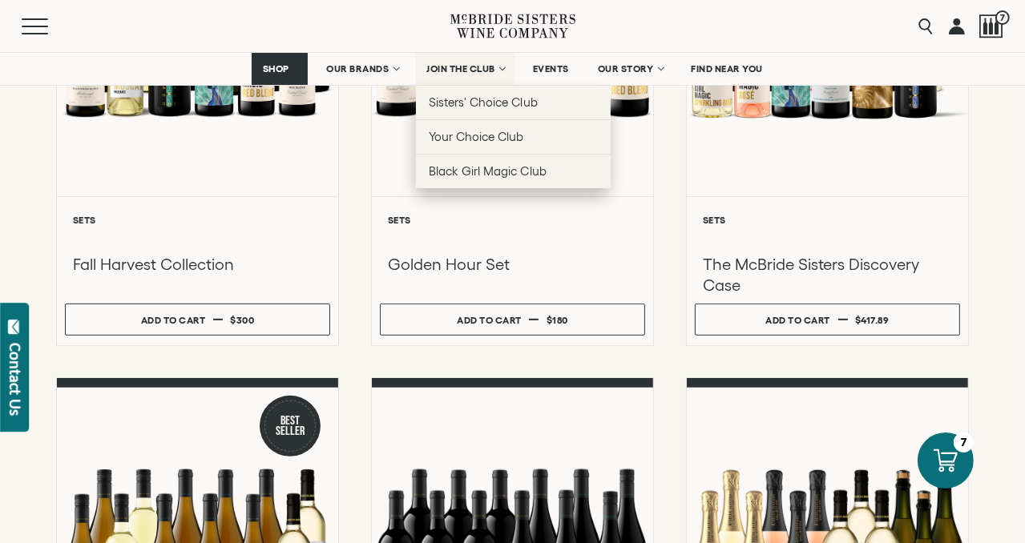
scroll to position [0, 0]
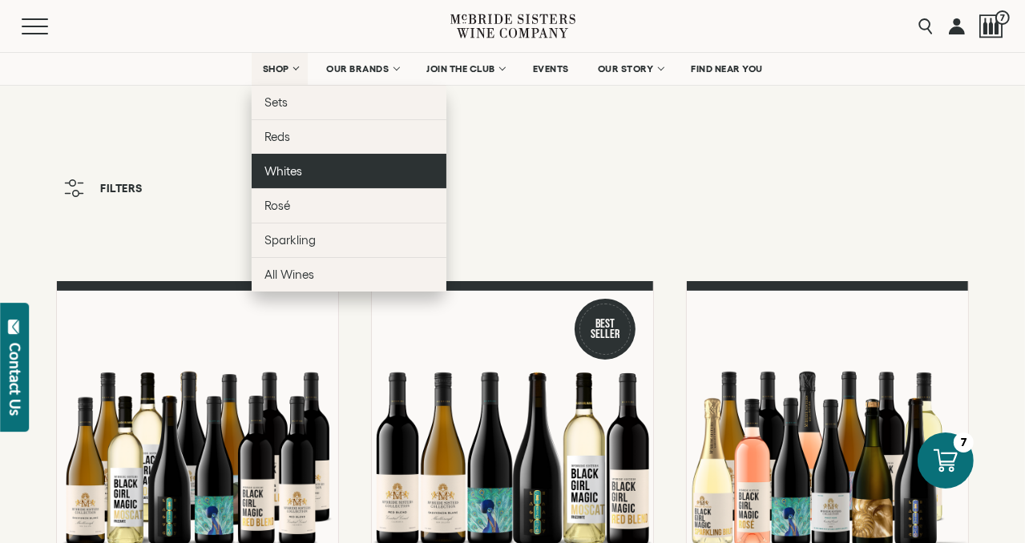
click at [272, 176] on span "Whites" at bounding box center [283, 171] width 38 height 14
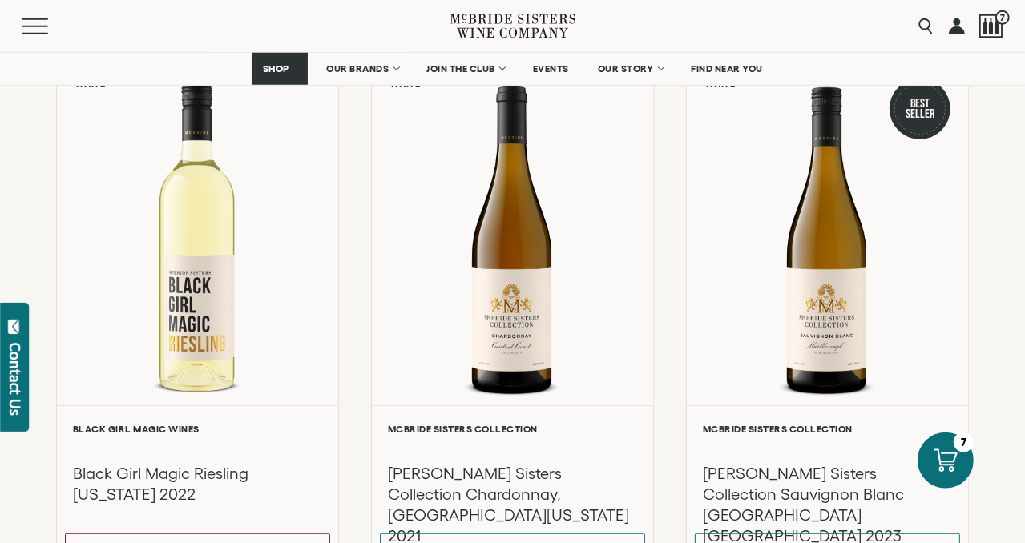
scroll to position [780, 0]
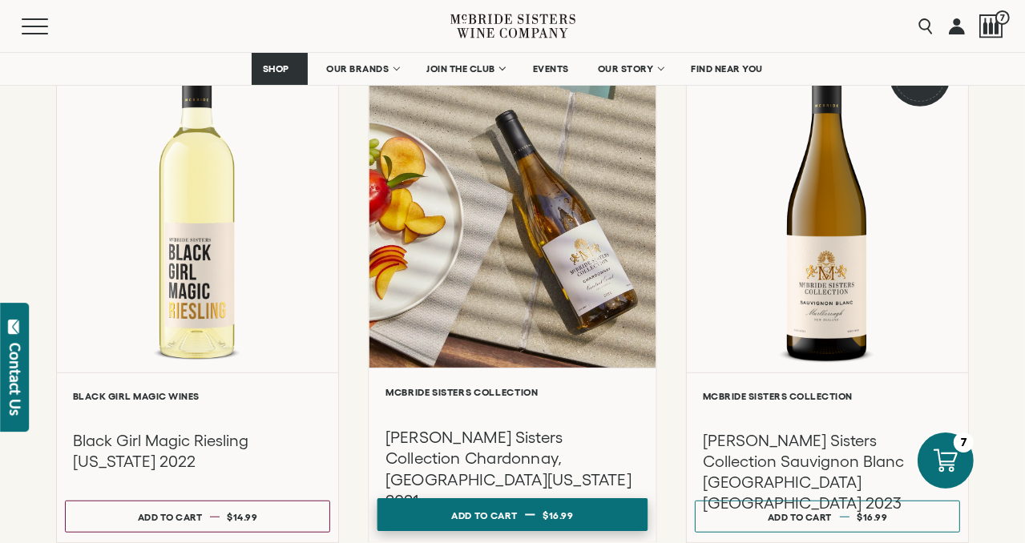
click at [505, 511] on div "Add to cart" at bounding box center [484, 515] width 66 height 24
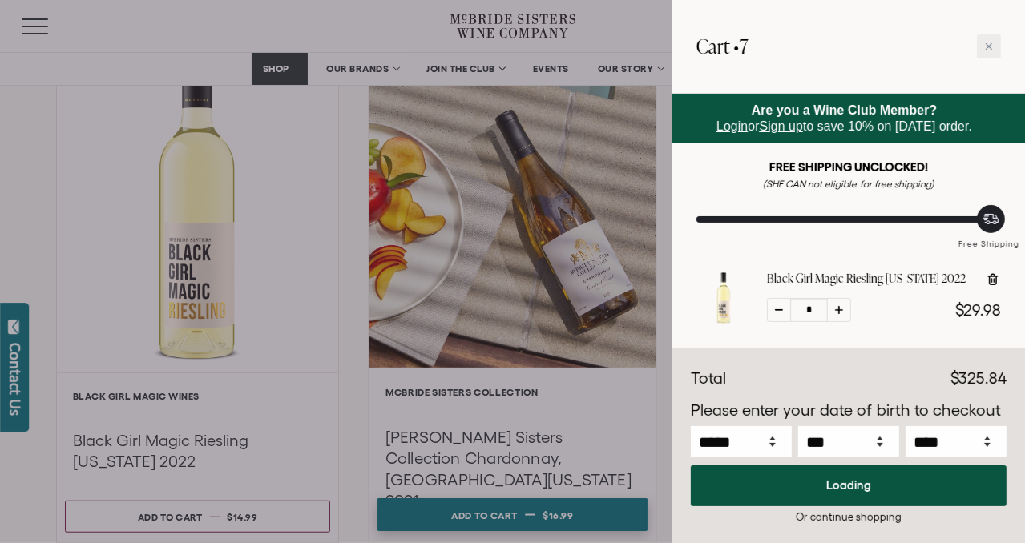
scroll to position [780, 0]
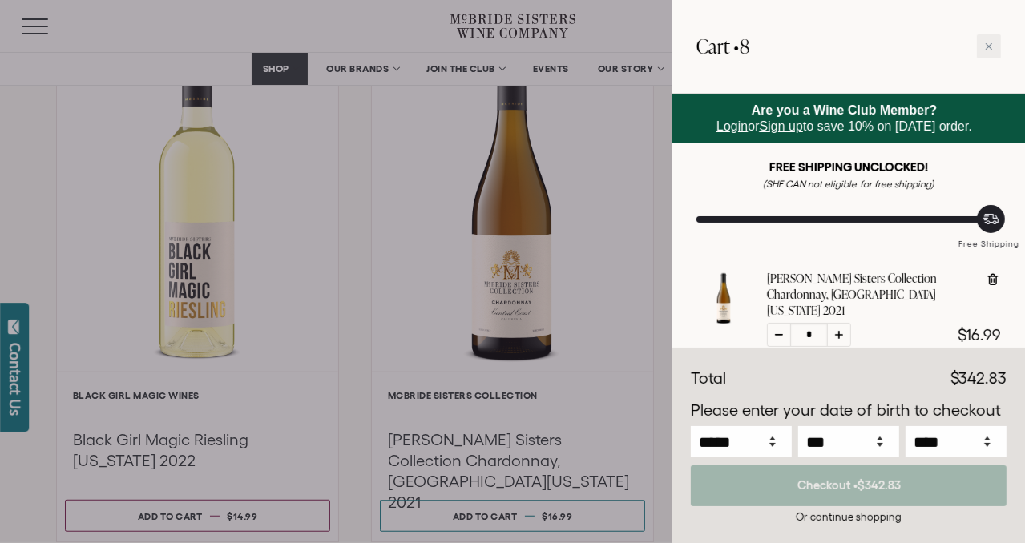
click at [836, 331] on icon at bounding box center [839, 335] width 8 height 8
type input "*"
click at [836, 331] on icon at bounding box center [839, 335] width 8 height 8
type input "*"
click at [691, 426] on select "***** *** *** *** *** *** *** *** *** *** *** *** ***" at bounding box center [741, 441] width 101 height 31
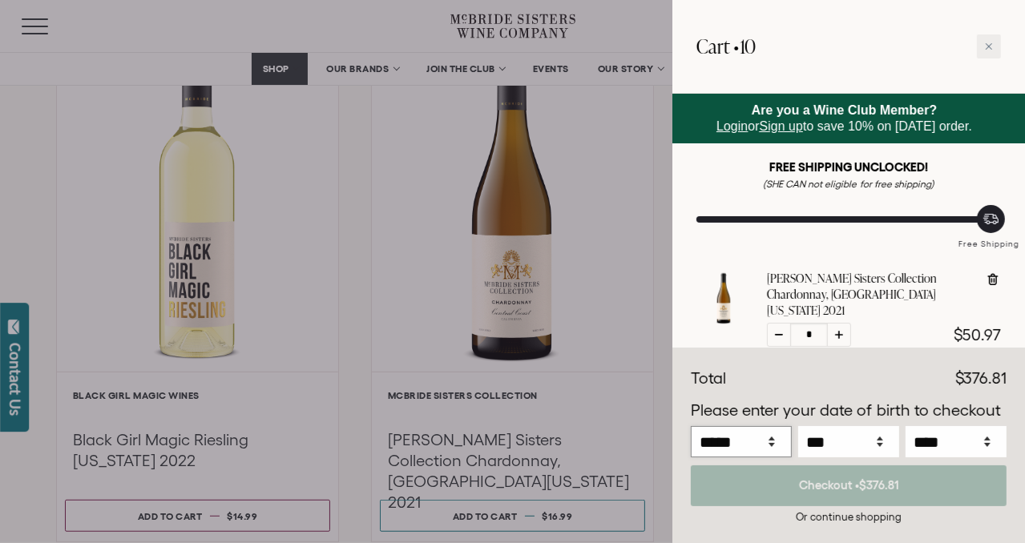
select select "*"
click option "***" at bounding box center [0, 0] width 0 height 0
click at [798, 426] on select "*** * * * * * * * * * ** ** ** ** ** ** ** ** ** ** ** ** ** ** ** ** ** ** ** …" at bounding box center [848, 441] width 101 height 31
select select "**"
click option "**" at bounding box center [0, 0] width 0 height 0
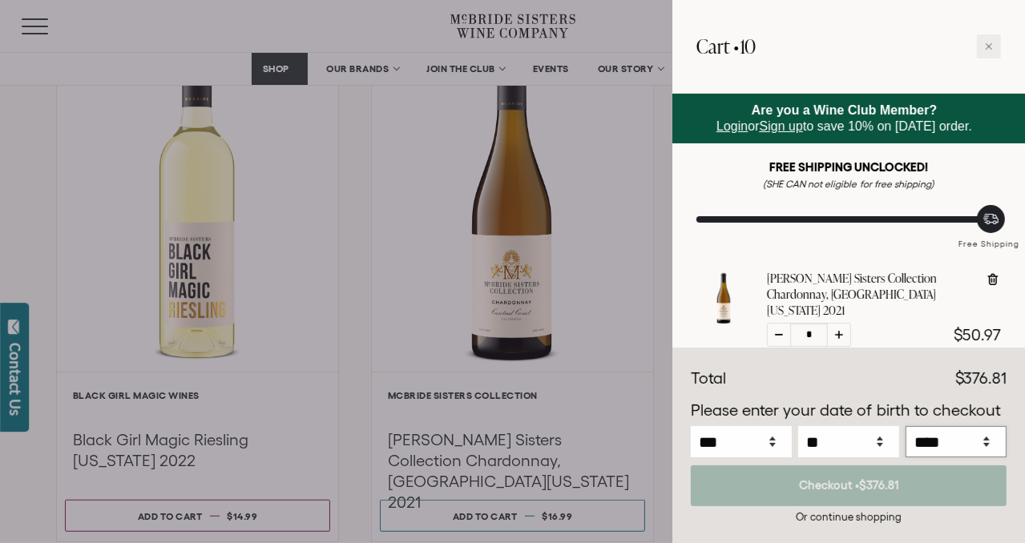
click at [905, 426] on select "**** **** **** **** **** **** **** **** **** **** **** **** **** **** **** ****…" at bounding box center [955, 441] width 101 height 31
click option "****" at bounding box center [0, 0] width 0 height 0
select select "****"
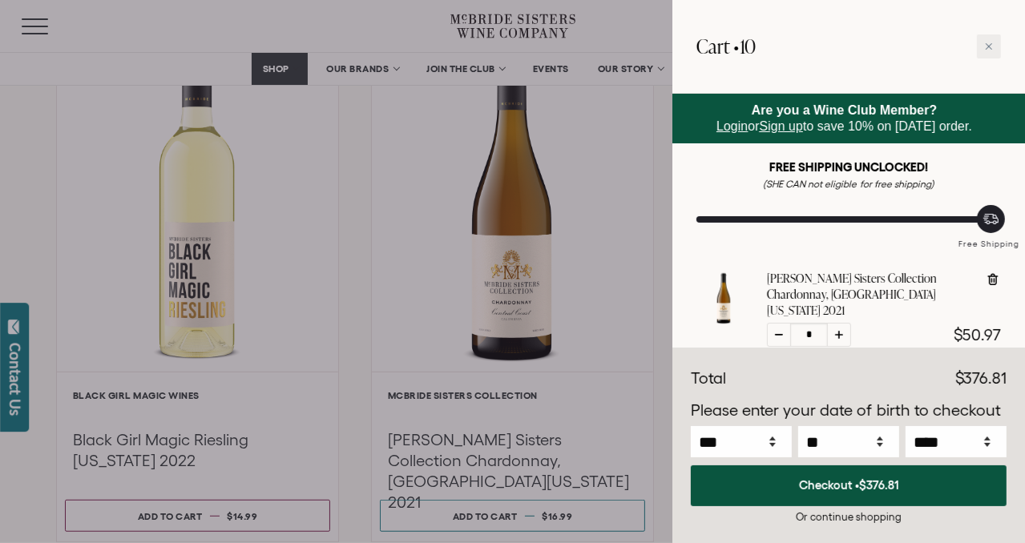
click at [638, 264] on div at bounding box center [512, 271] width 1025 height 543
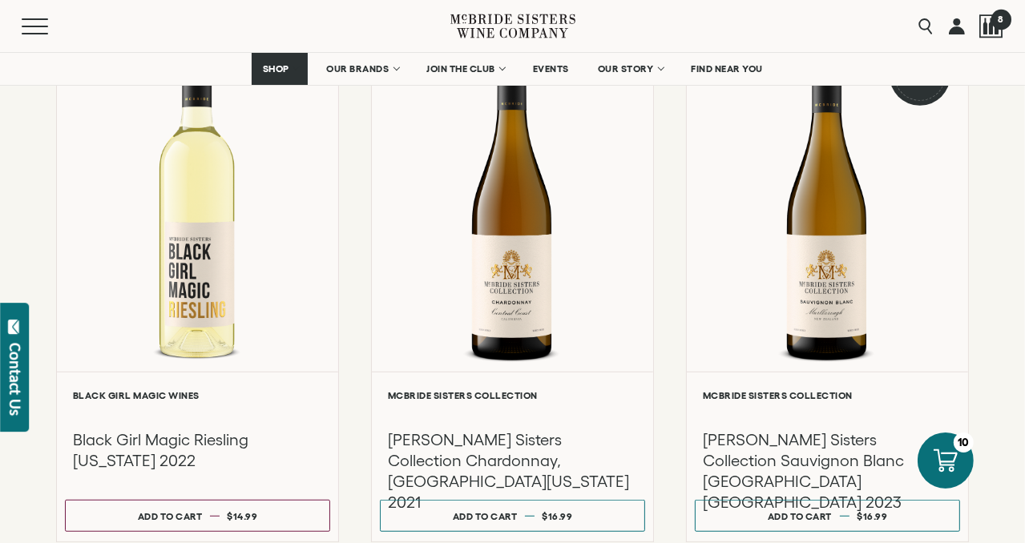
click at [997, 26] on span "8" at bounding box center [1000, 19] width 20 height 20
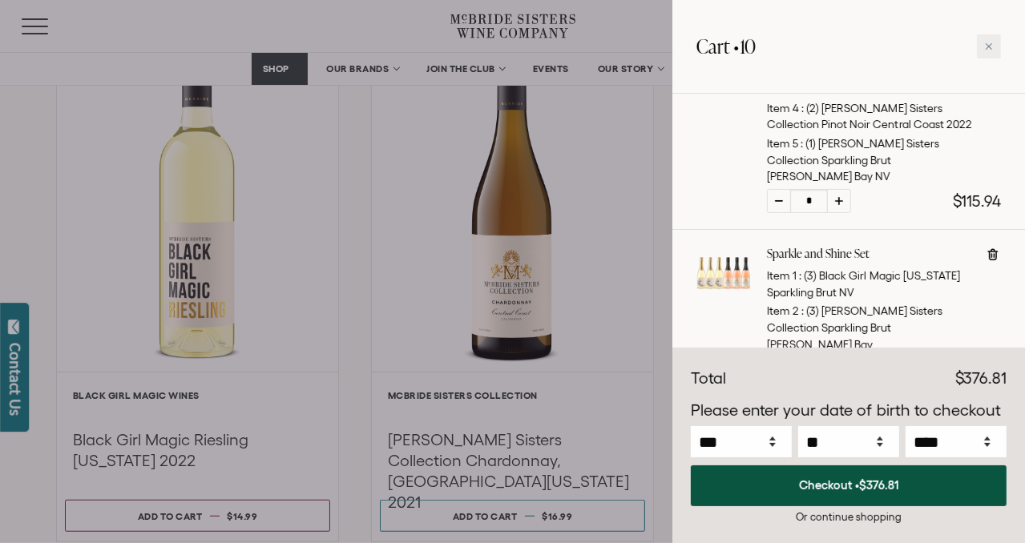
scroll to position [769, 0]
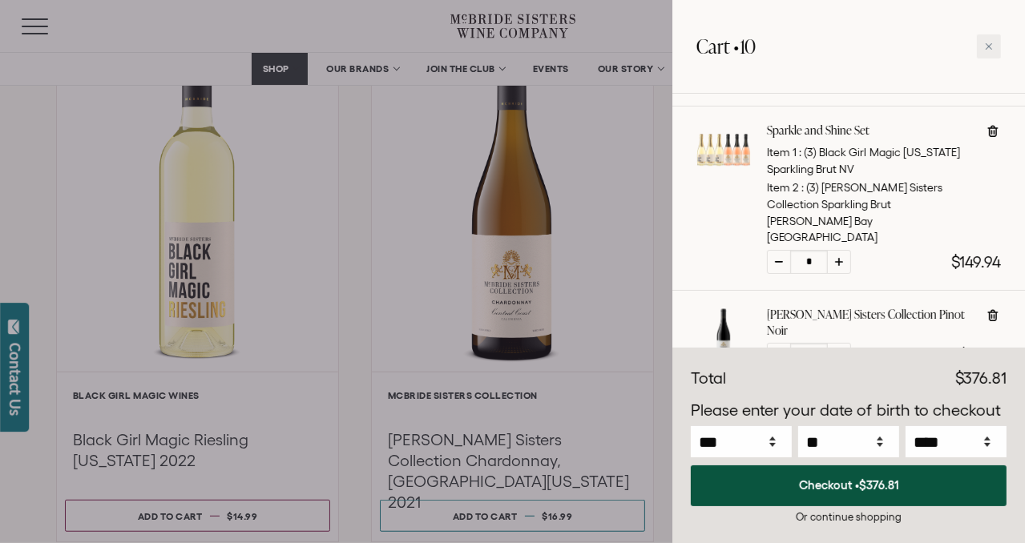
click at [617, 177] on div at bounding box center [512, 271] width 1025 height 543
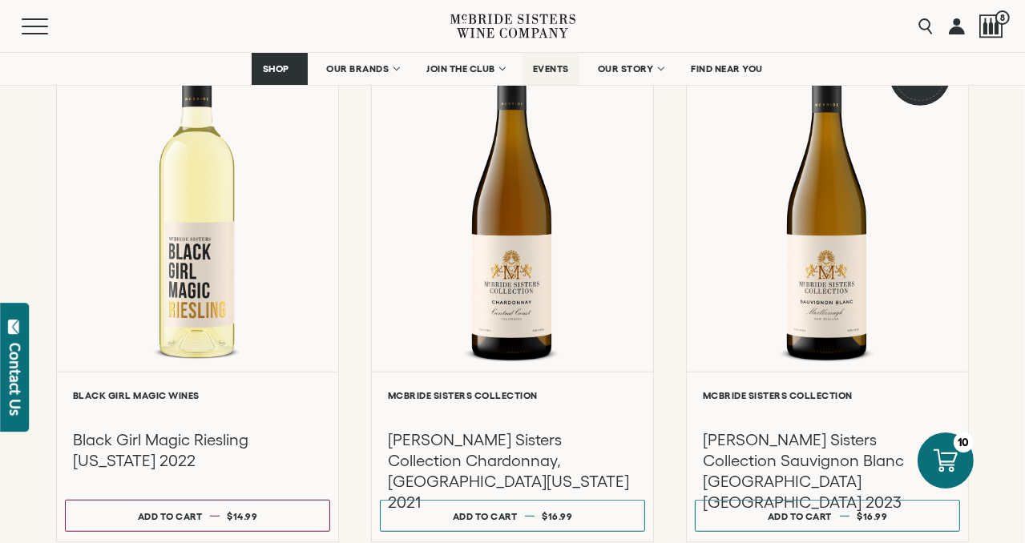
click at [562, 68] on span "EVENTS" at bounding box center [551, 68] width 36 height 11
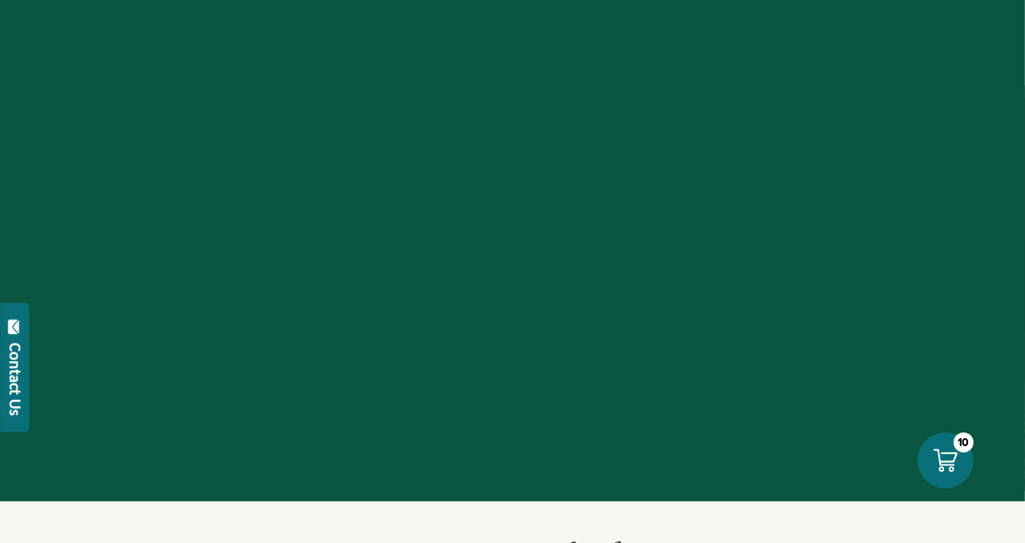
select select "****"
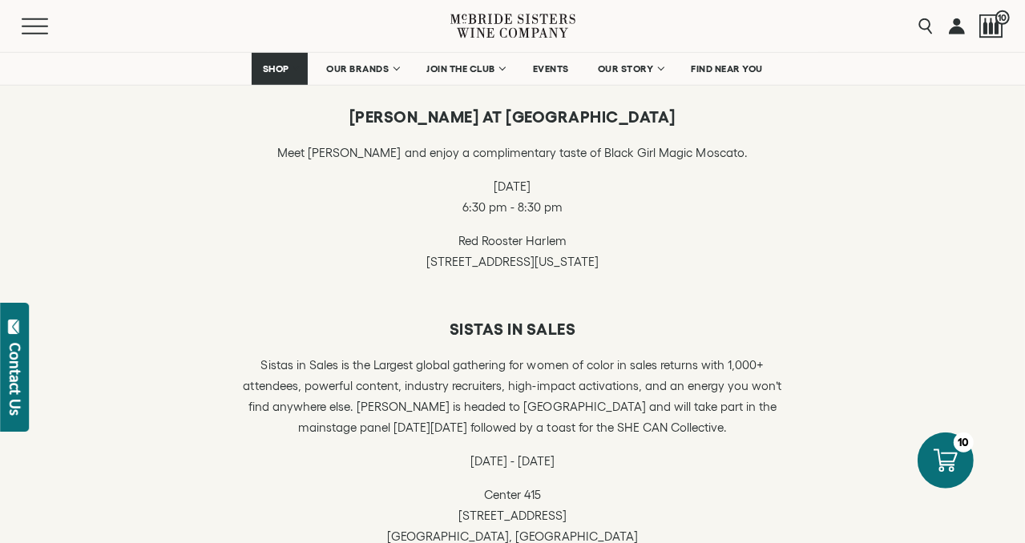
scroll to position [1288, 0]
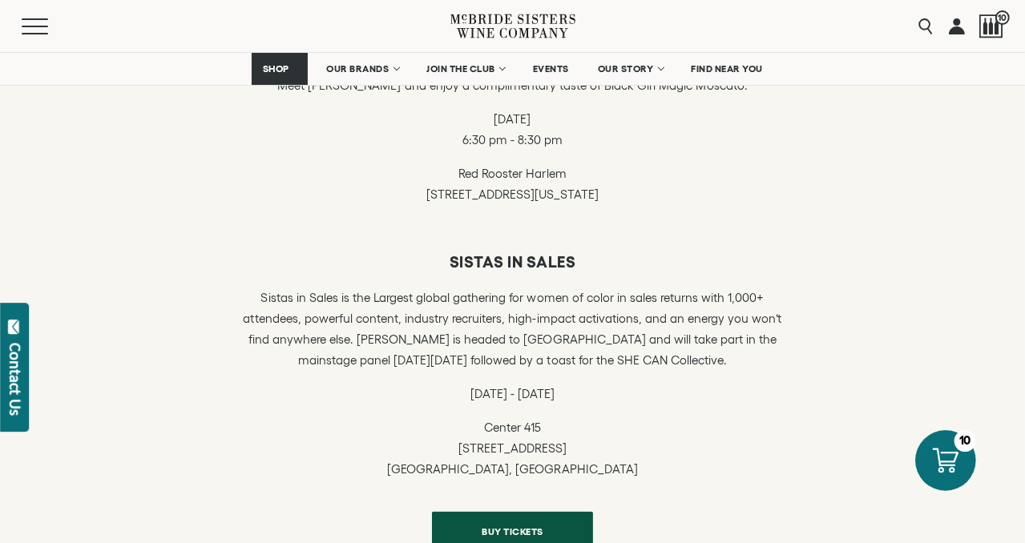
click at [953, 457] on icon at bounding box center [946, 461] width 26 height 26
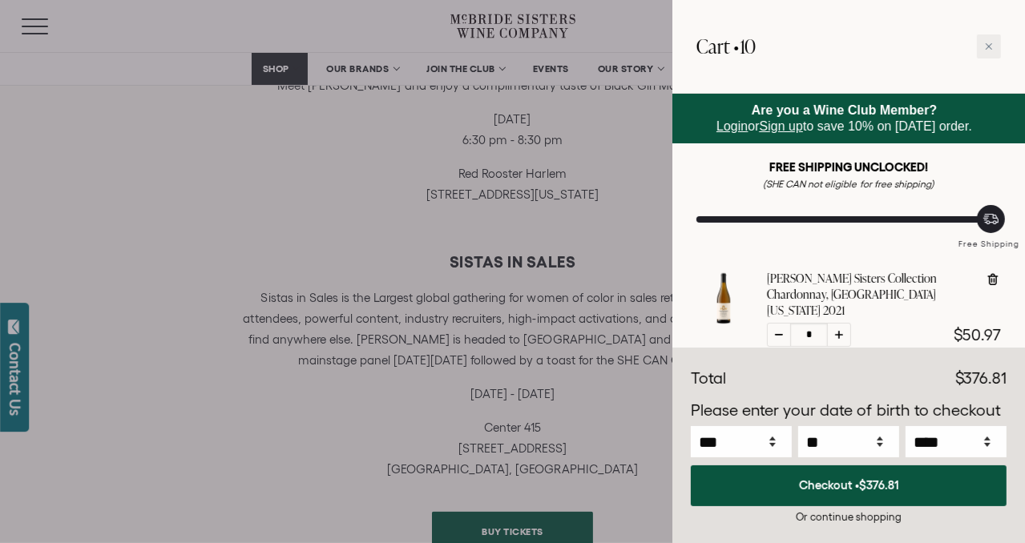
scroll to position [769, 0]
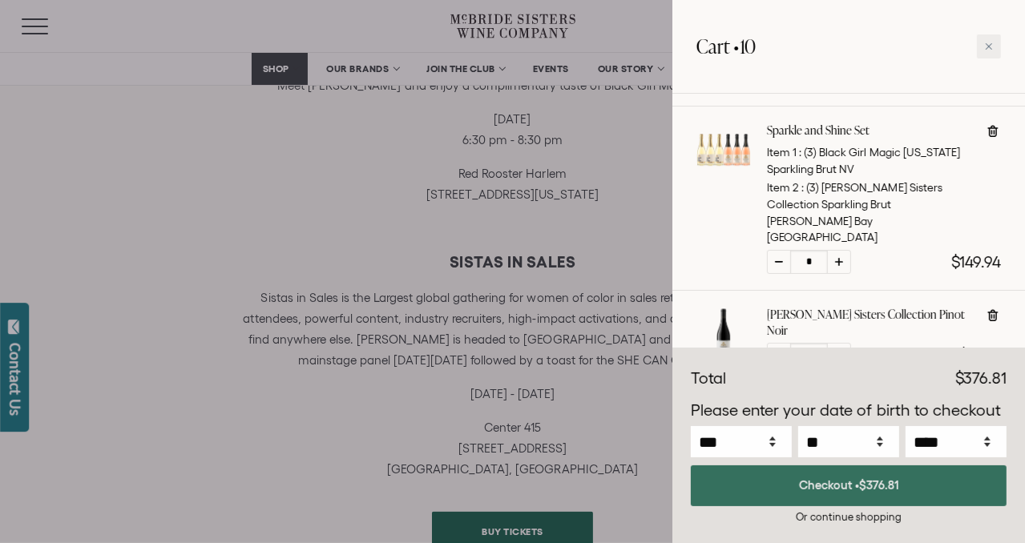
click at [816, 490] on button "Checkout • $376.81" at bounding box center [849, 485] width 316 height 41
